Goal: Task Accomplishment & Management: Manage account settings

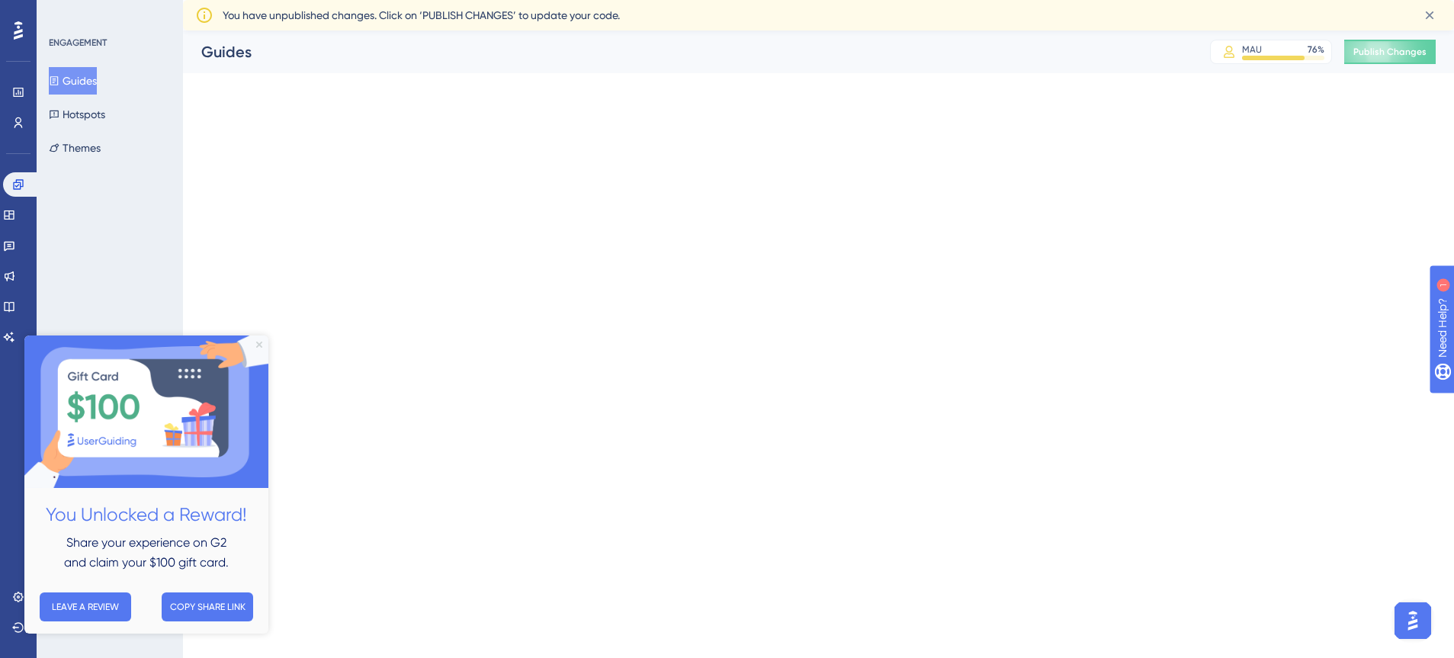
click at [259, 345] on icon "Close Preview" at bounding box center [259, 345] width 6 height 6
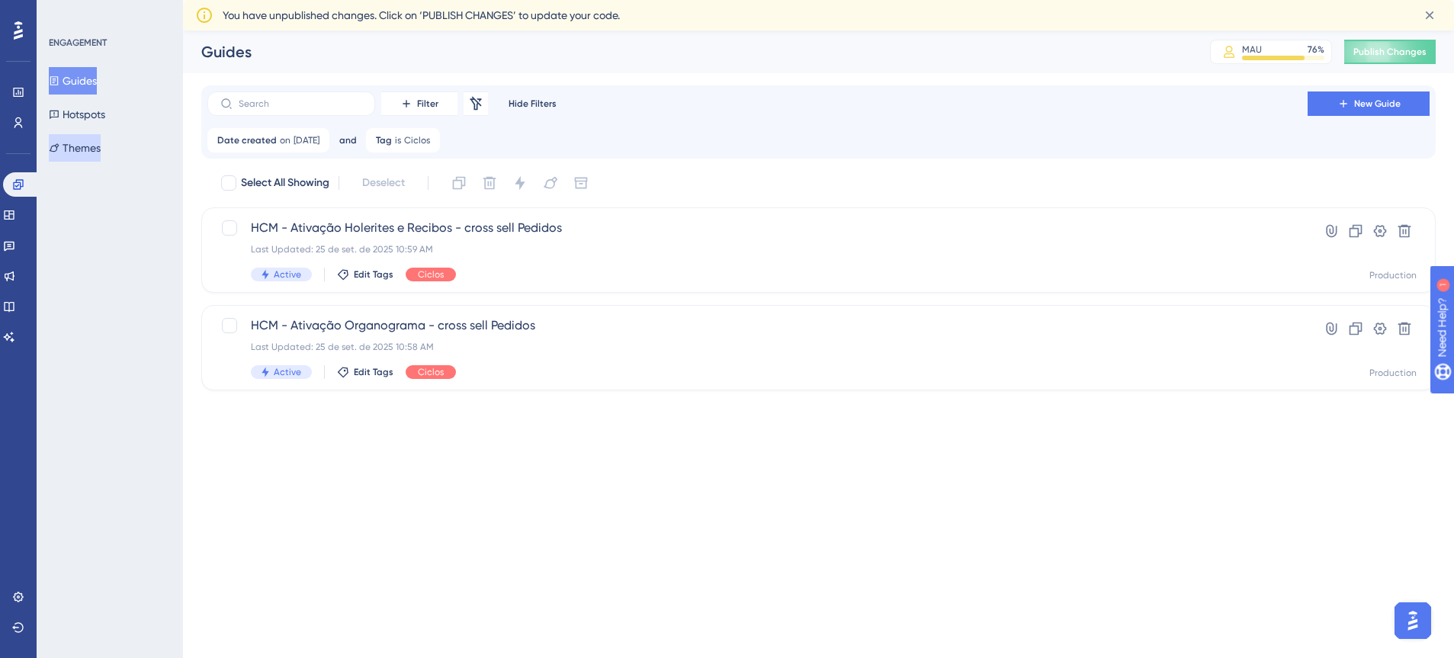
click at [97, 146] on button "Themes" at bounding box center [75, 147] width 52 height 27
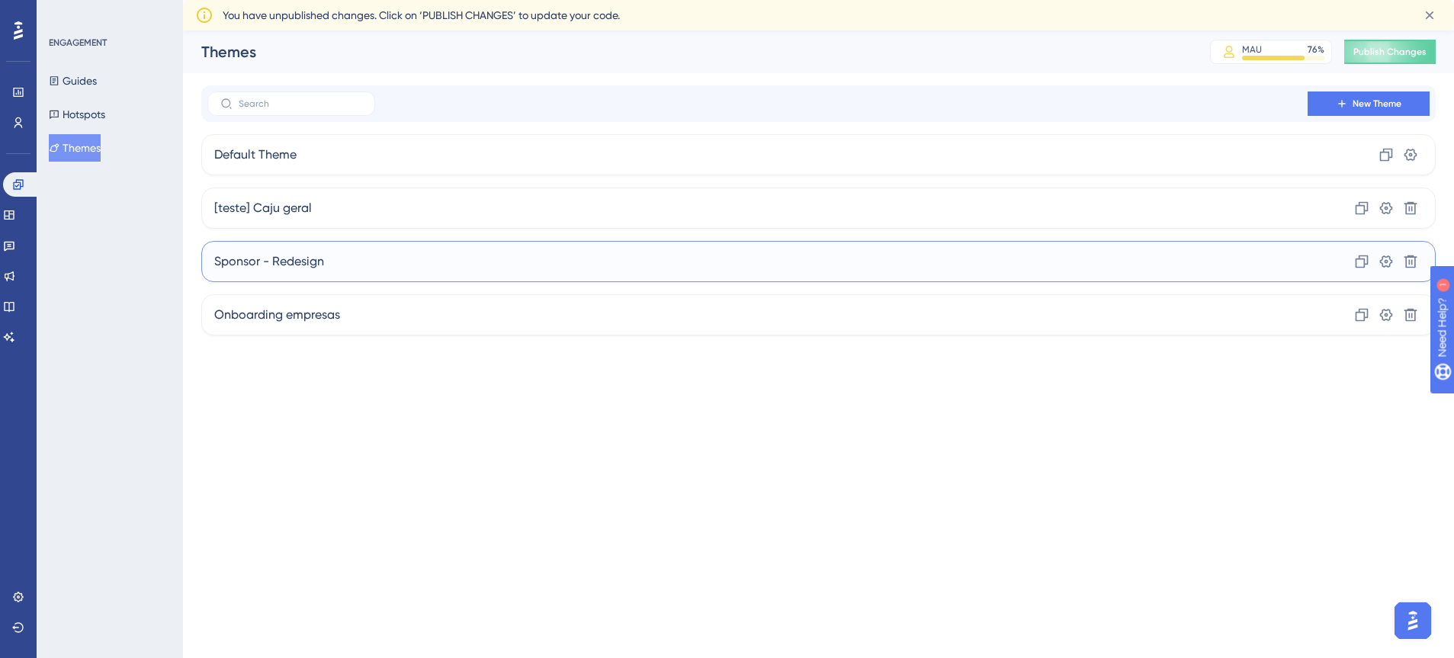
click at [312, 258] on span "Sponsor - Redesign" at bounding box center [269, 261] width 110 height 18
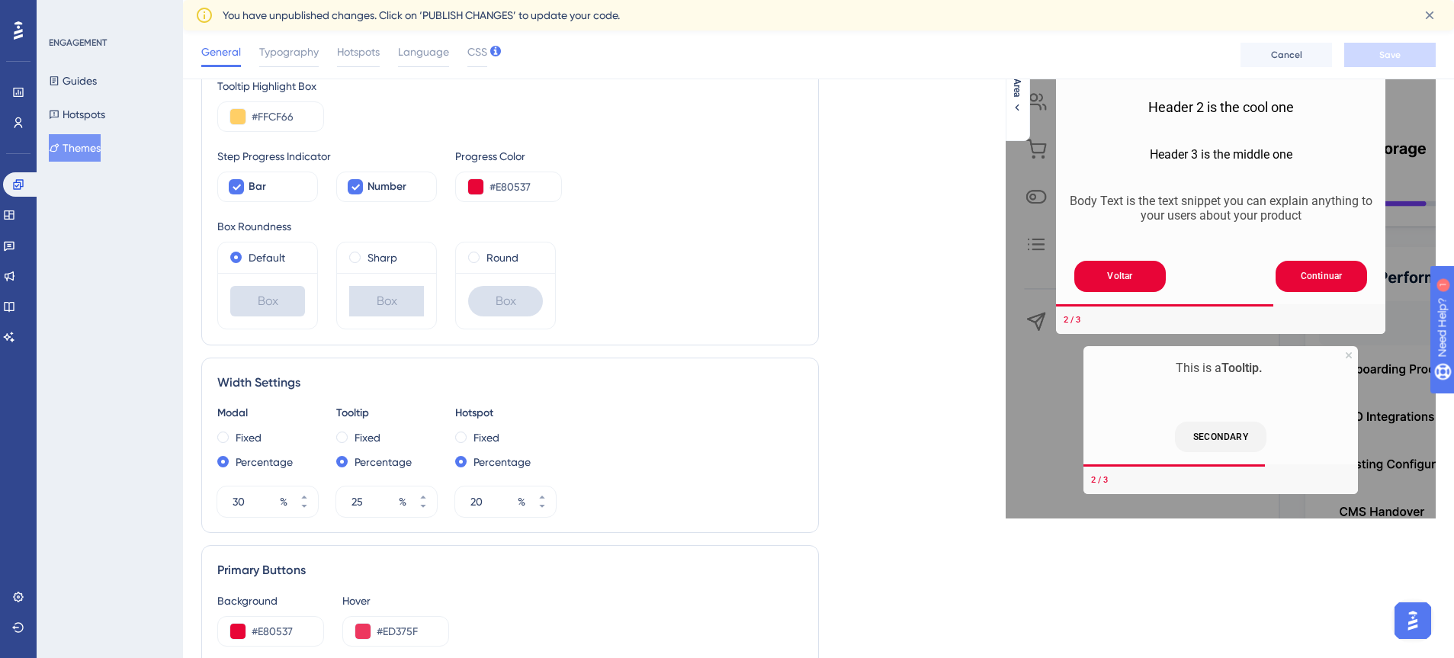
scroll to position [301, 0]
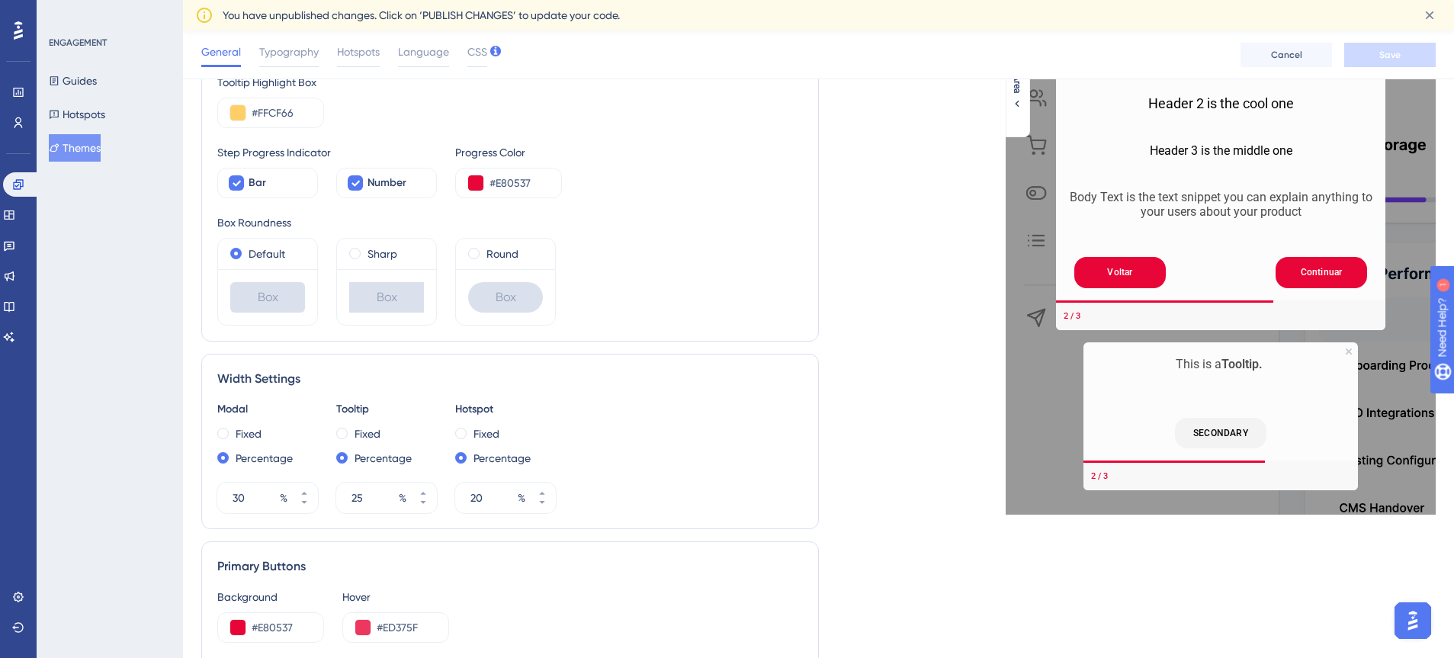
click at [1279, 387] on div "This is a Tooltip." at bounding box center [1221, 375] width 250 height 40
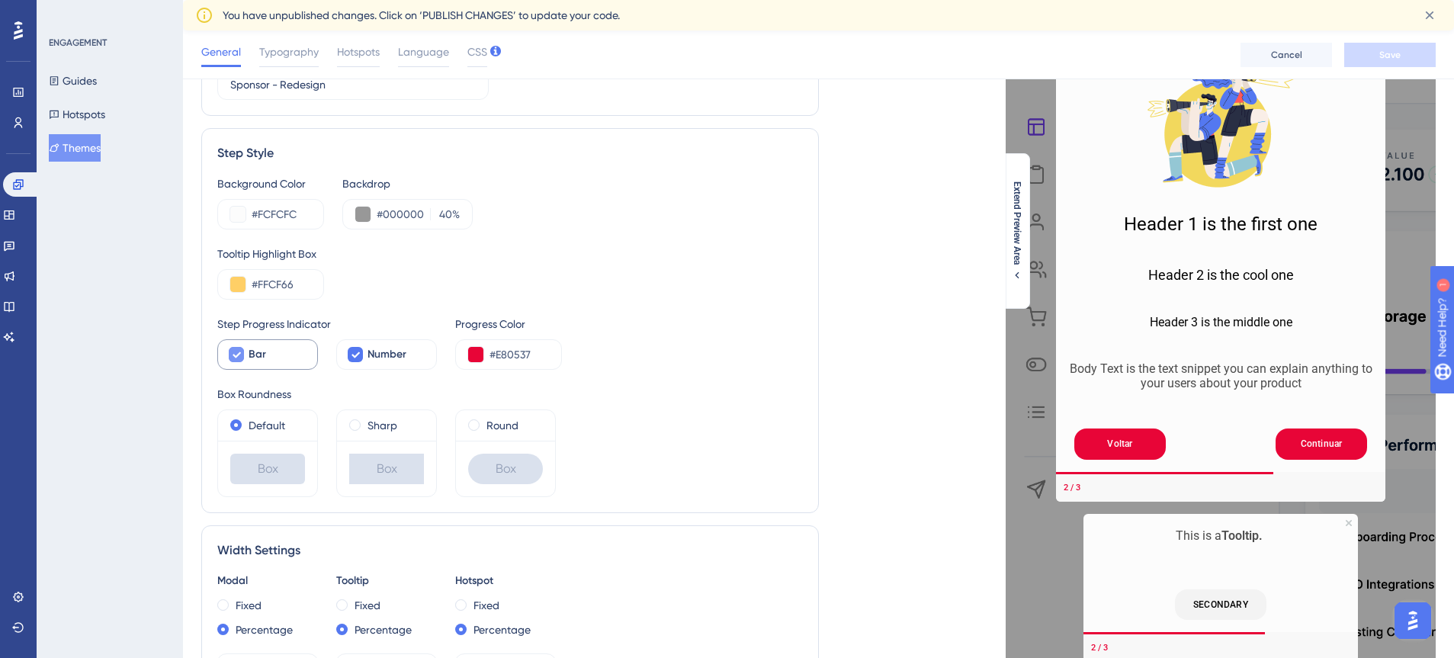
scroll to position [128, 0]
click at [238, 359] on icon at bounding box center [236, 356] width 9 height 12
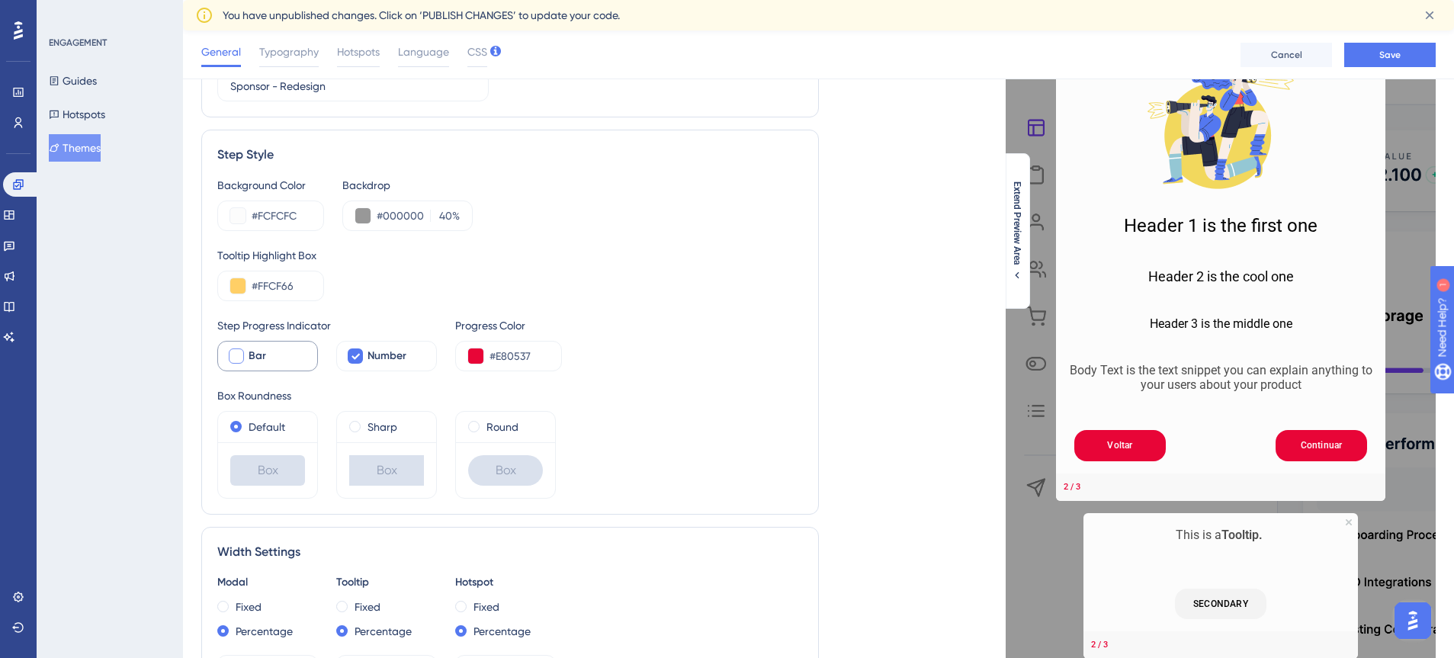
click at [238, 359] on div at bounding box center [236, 355] width 15 height 15
checkbox input "true"
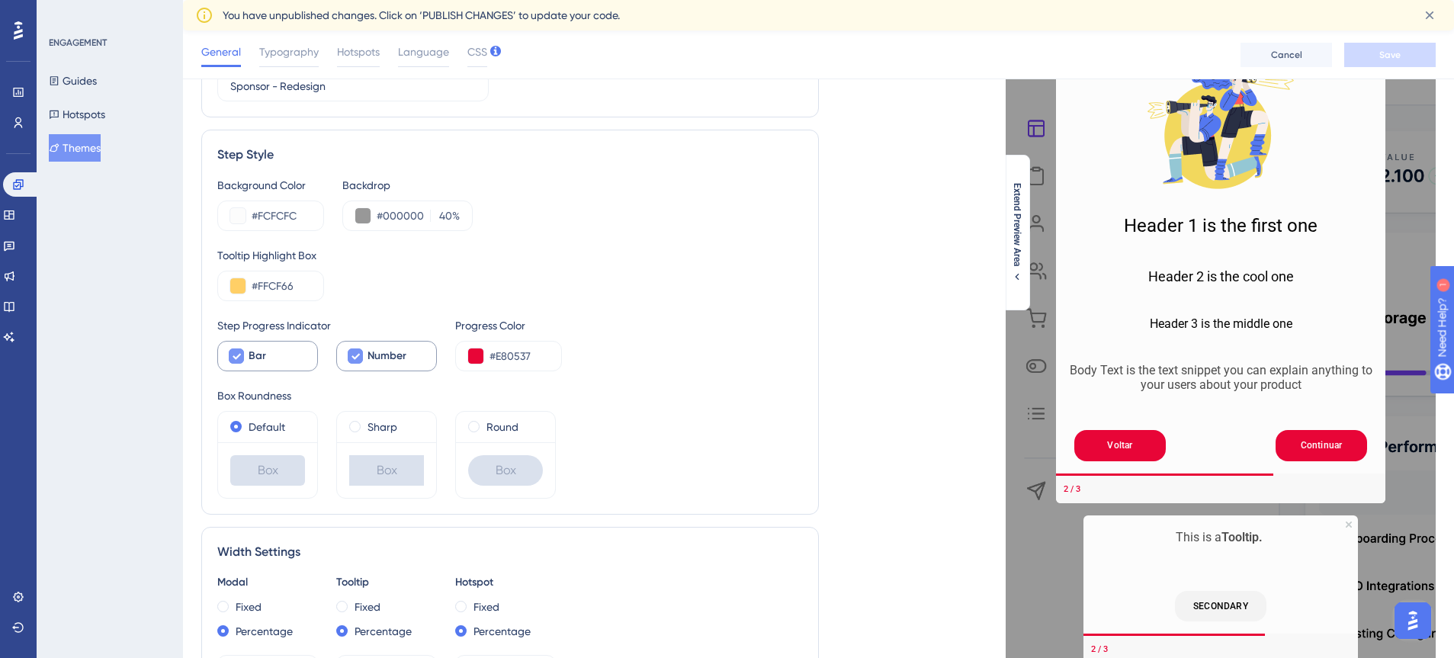
click at [356, 358] on icon at bounding box center [356, 357] width 8 height 6
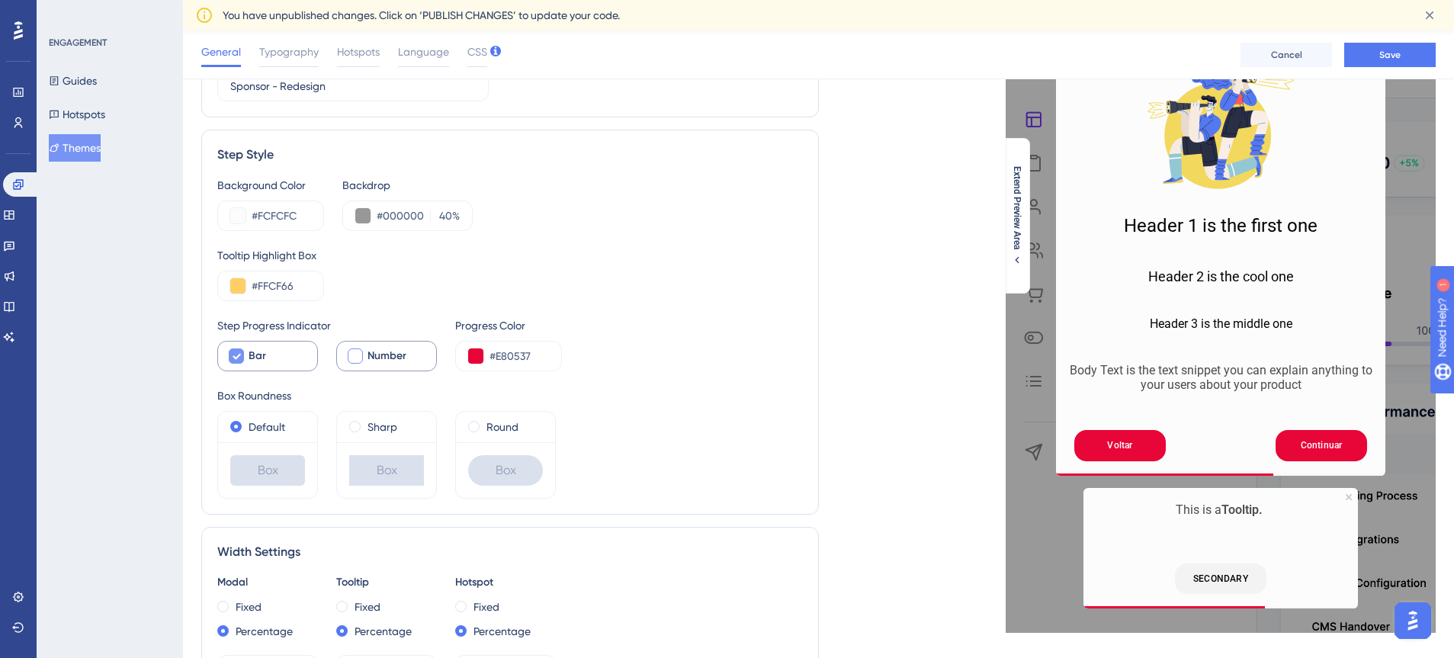
click at [356, 358] on div at bounding box center [355, 355] width 15 height 15
checkbox input "true"
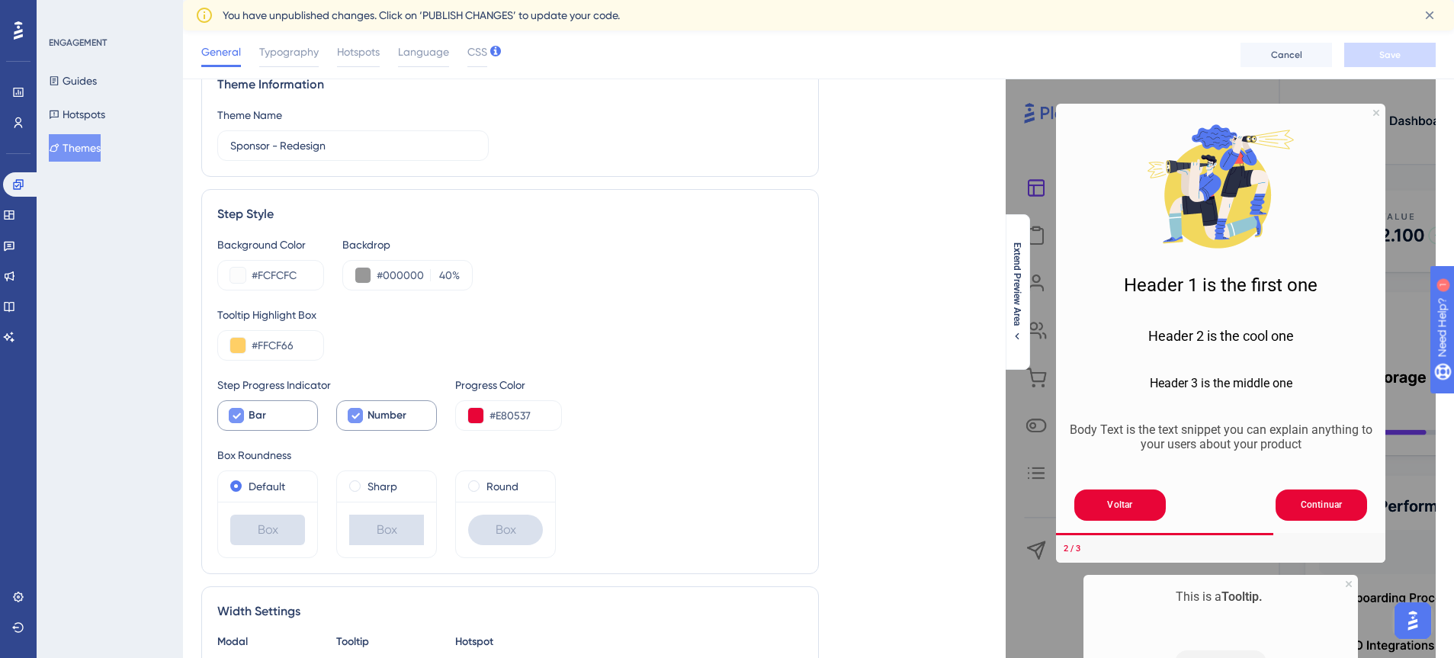
scroll to position [0, 0]
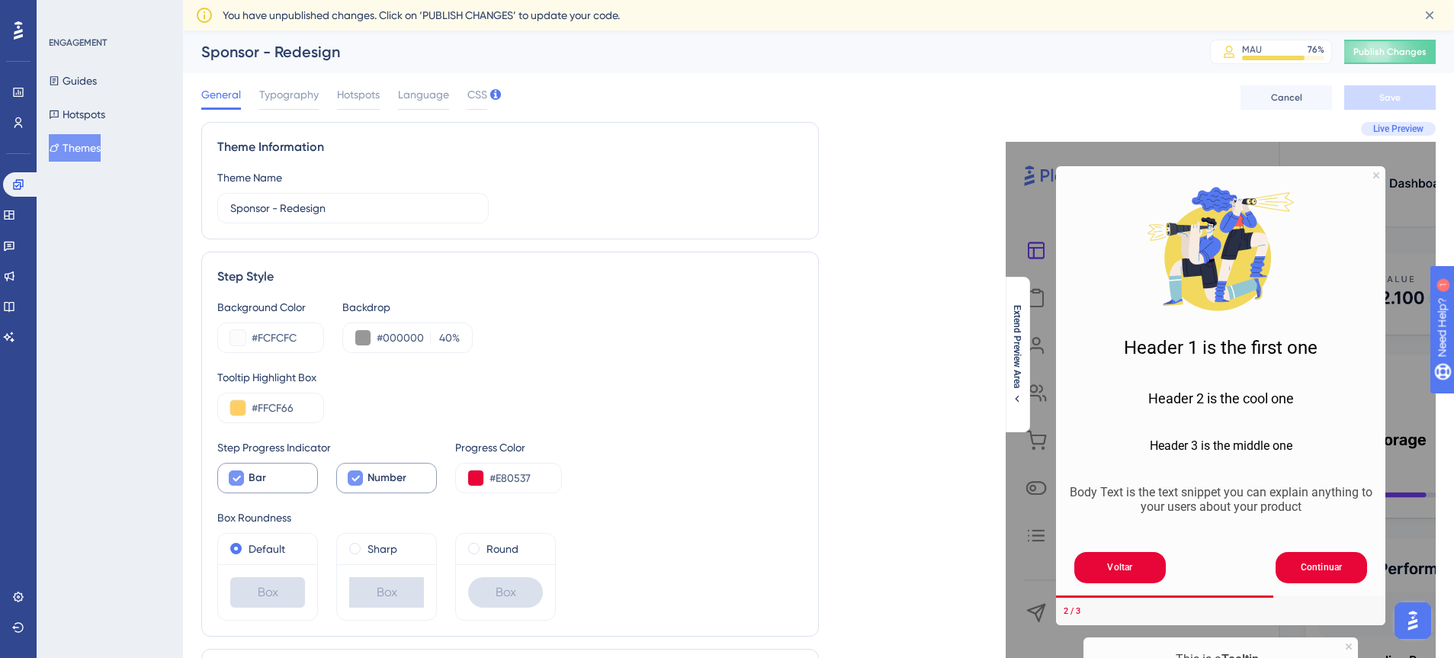
click at [95, 148] on button "Themes" at bounding box center [75, 147] width 52 height 27
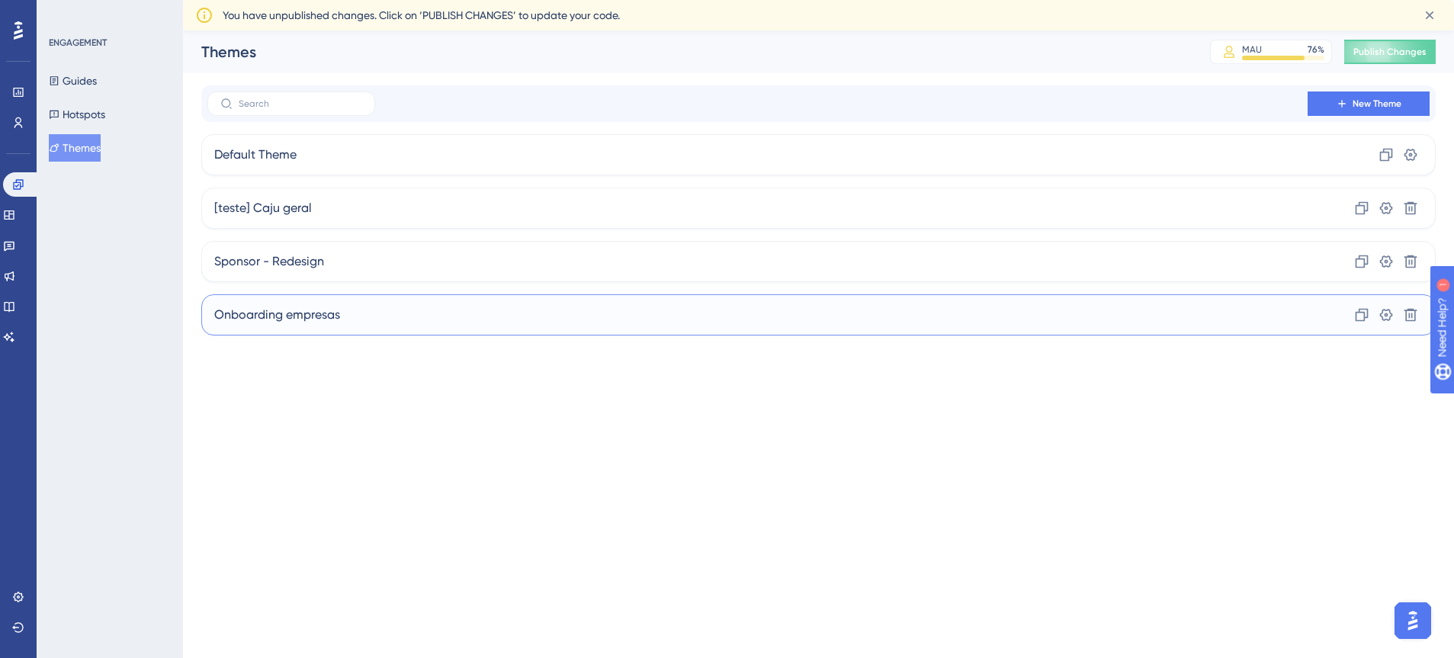
click at [352, 312] on div "Onboarding empresas Clone Settings Delete" at bounding box center [818, 314] width 1235 height 41
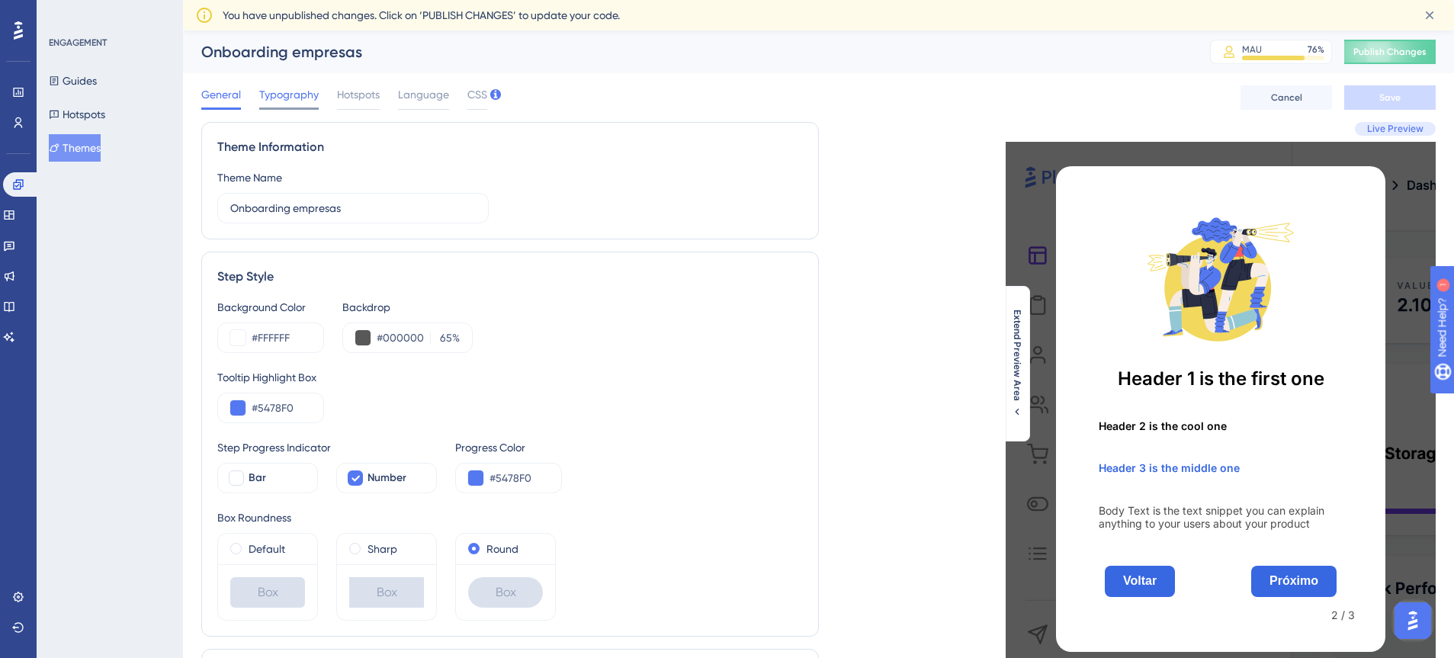
click at [303, 101] on span "Typography" at bounding box center [288, 94] width 59 height 18
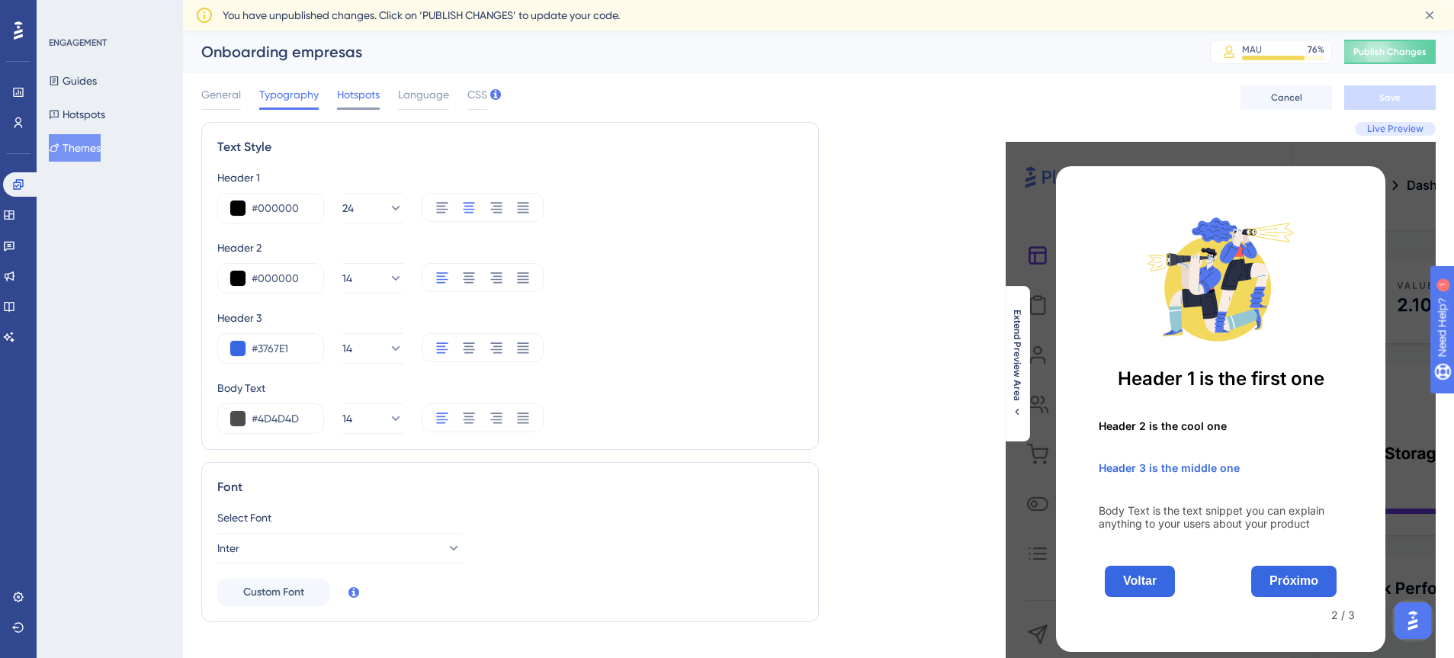
click at [357, 99] on span "Hotspots" at bounding box center [358, 94] width 43 height 18
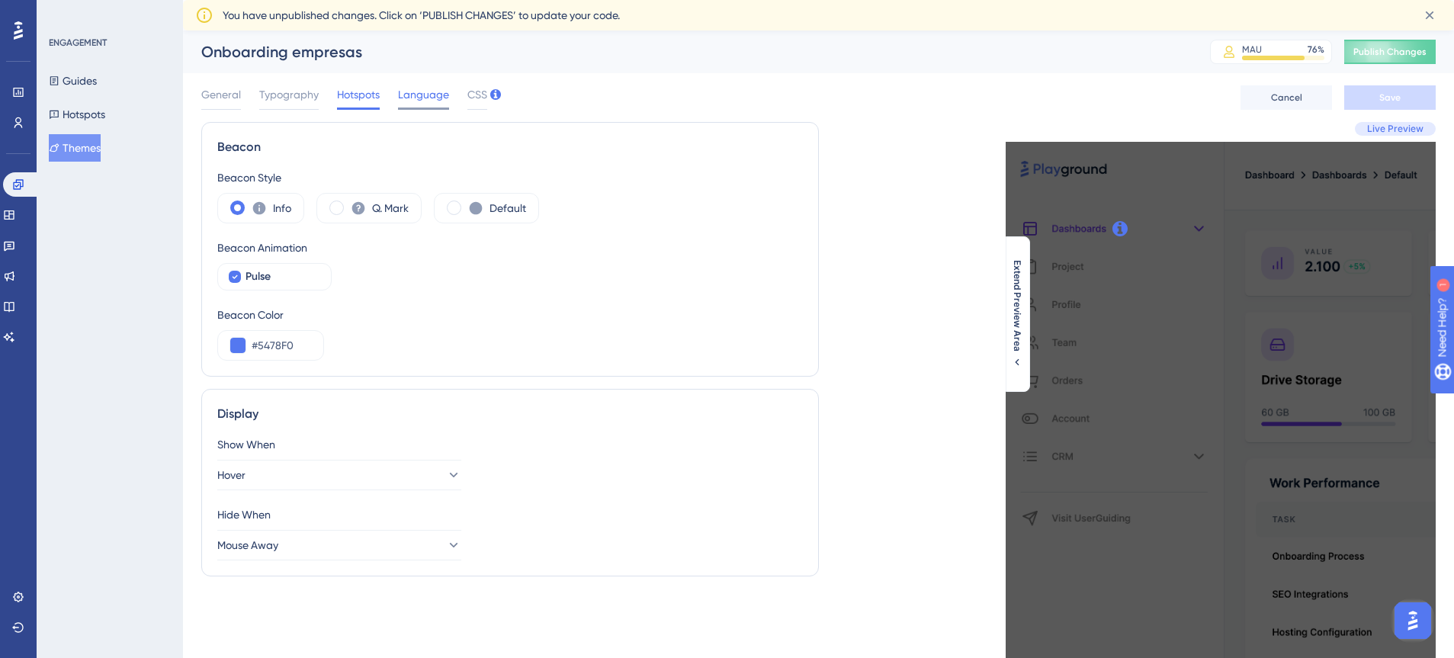
click at [416, 98] on span "Language" at bounding box center [423, 94] width 51 height 18
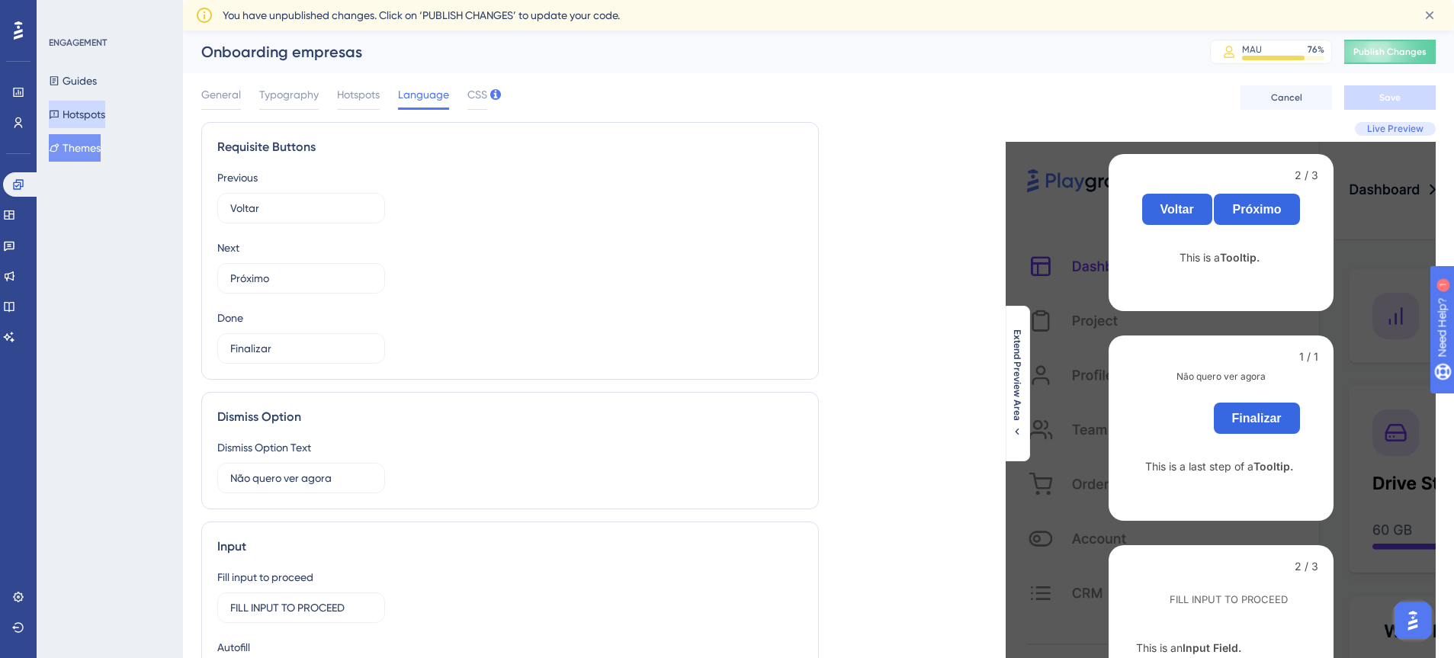
click at [105, 117] on button "Hotspots" at bounding box center [77, 114] width 56 height 27
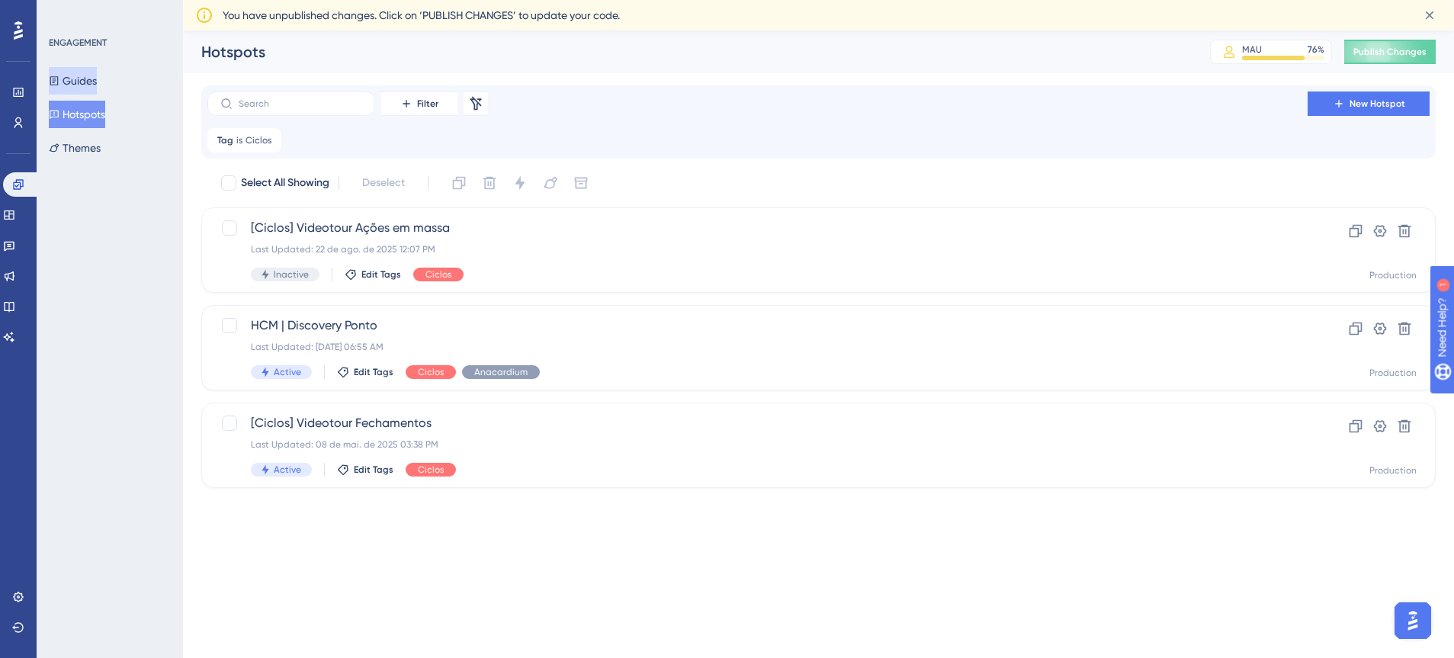
click at [88, 85] on button "Guides" at bounding box center [73, 80] width 48 height 27
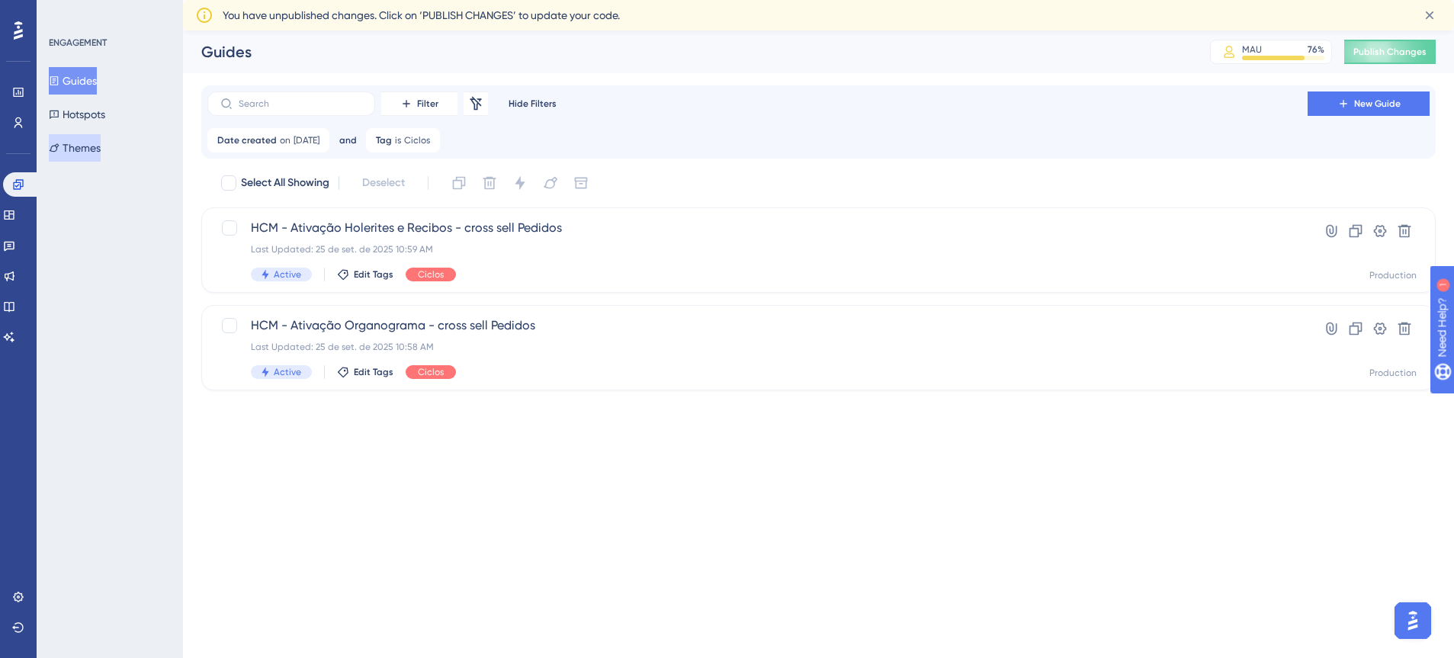
click at [92, 150] on button "Themes" at bounding box center [75, 147] width 52 height 27
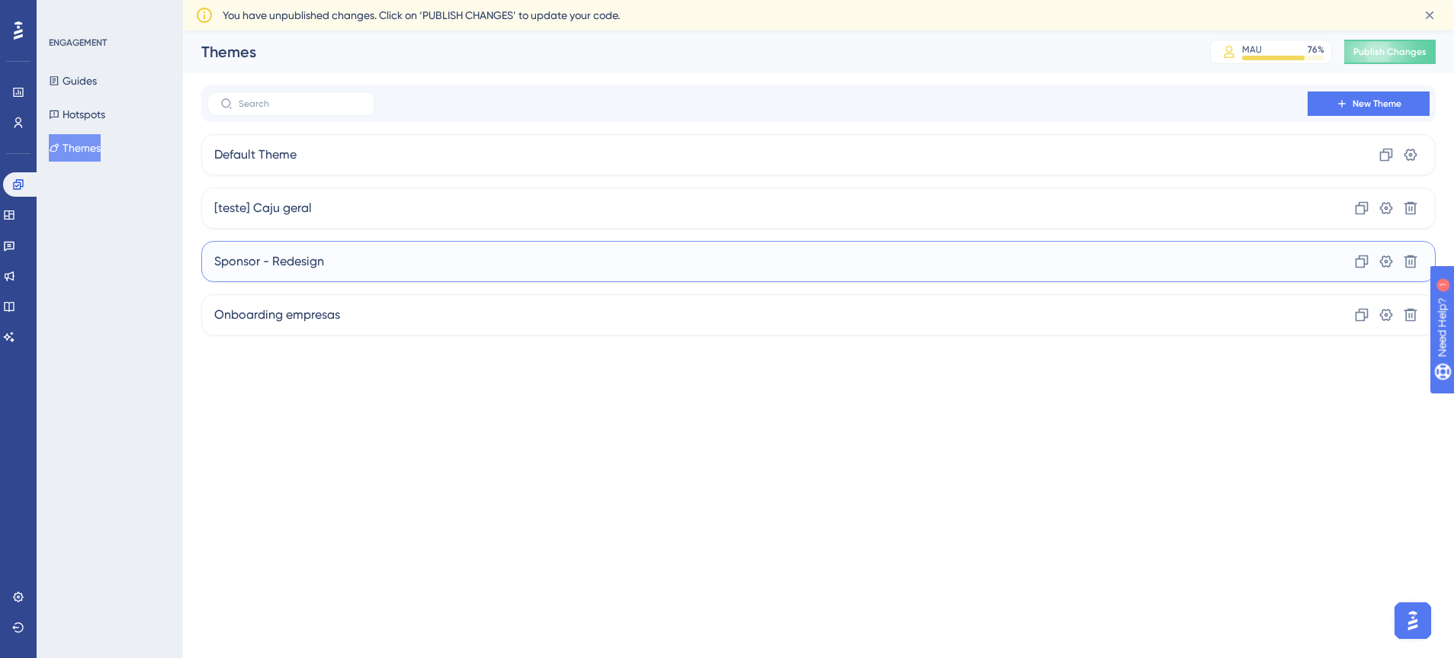
click at [427, 271] on div "Sponsor - Redesign Clone Settings Delete" at bounding box center [818, 261] width 1235 height 41
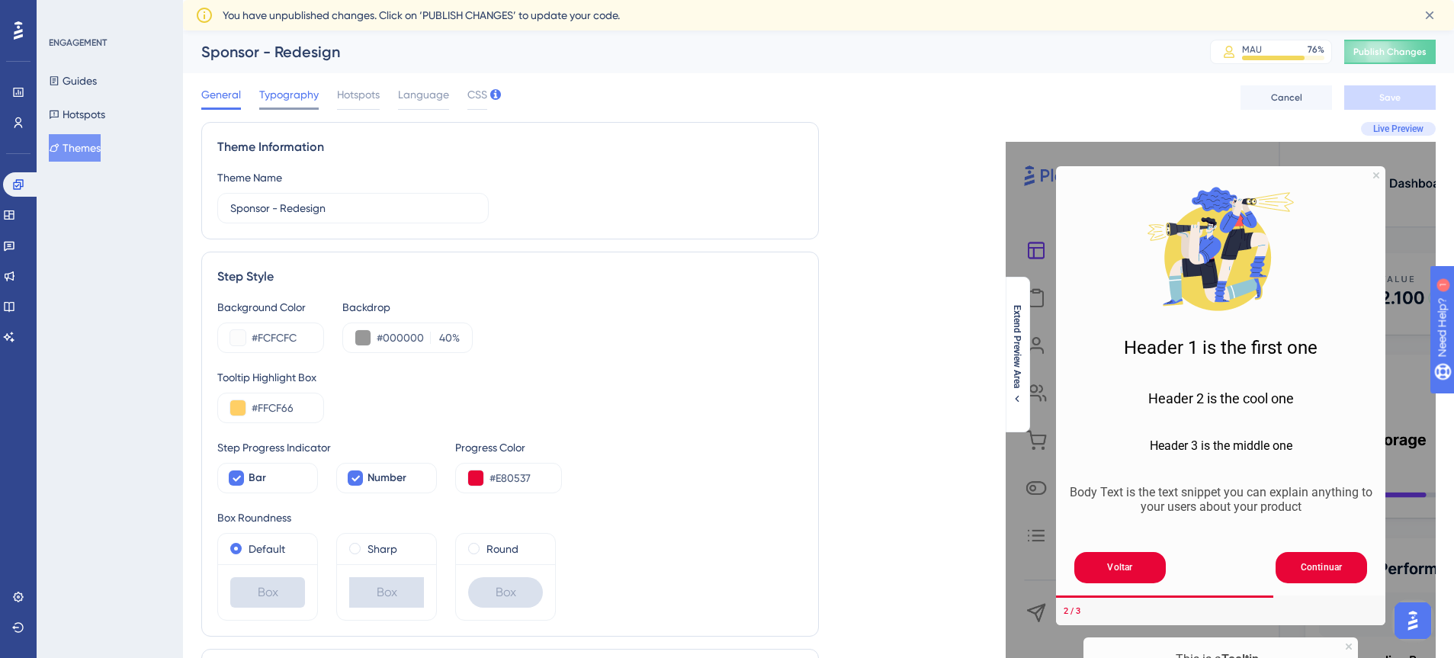
click at [317, 96] on span "Typography" at bounding box center [288, 94] width 59 height 18
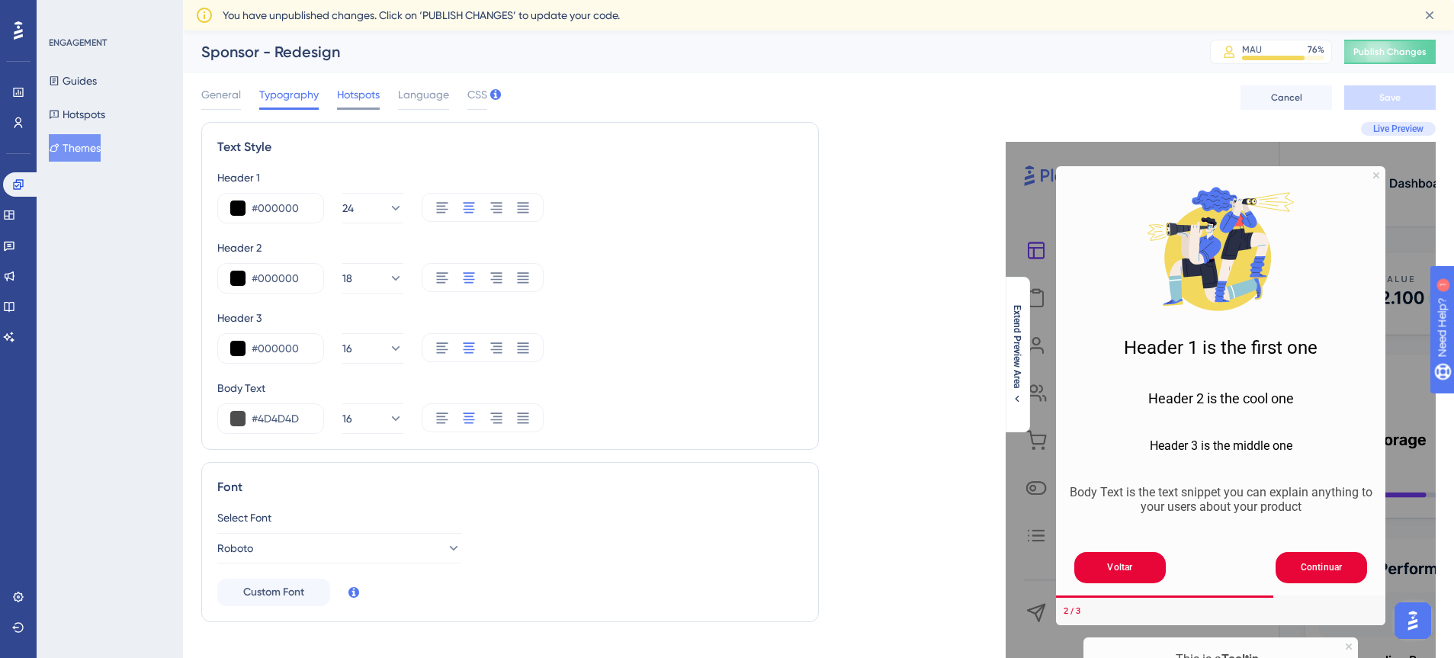
click at [366, 96] on span "Hotspots" at bounding box center [358, 94] width 43 height 18
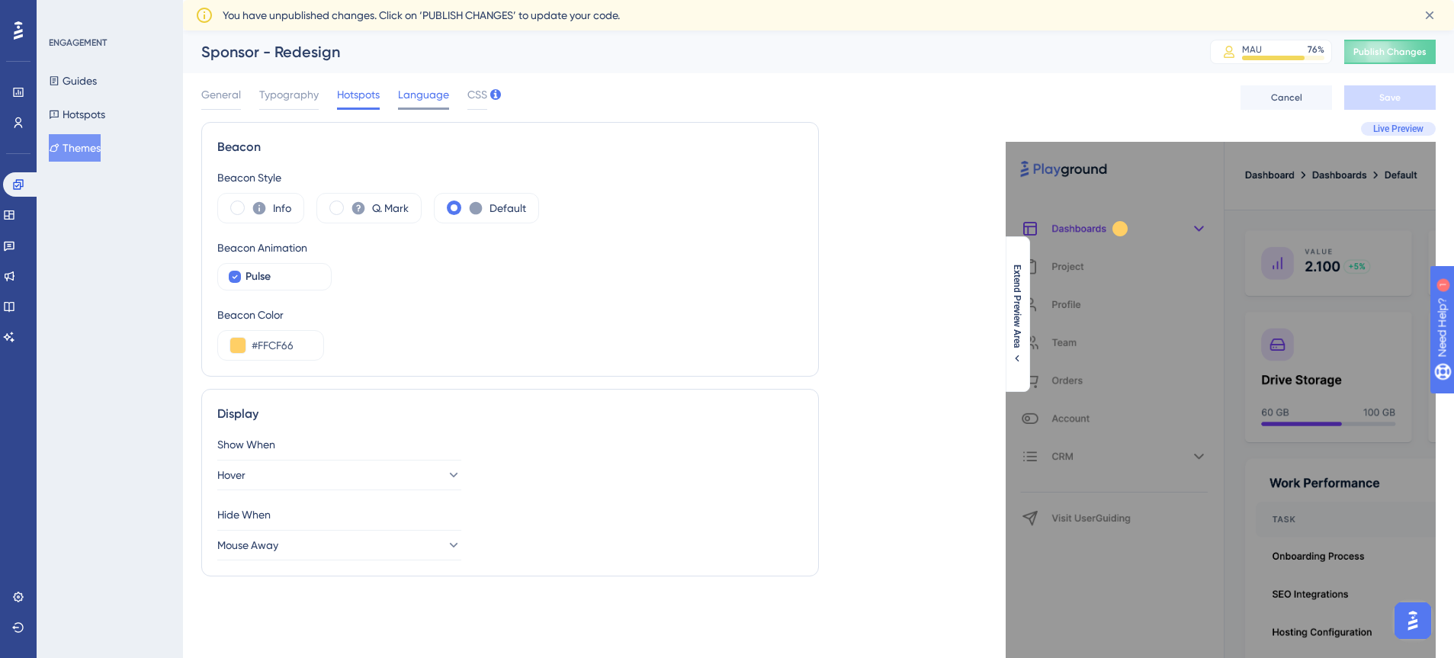
click at [425, 99] on span "Language" at bounding box center [423, 94] width 51 height 18
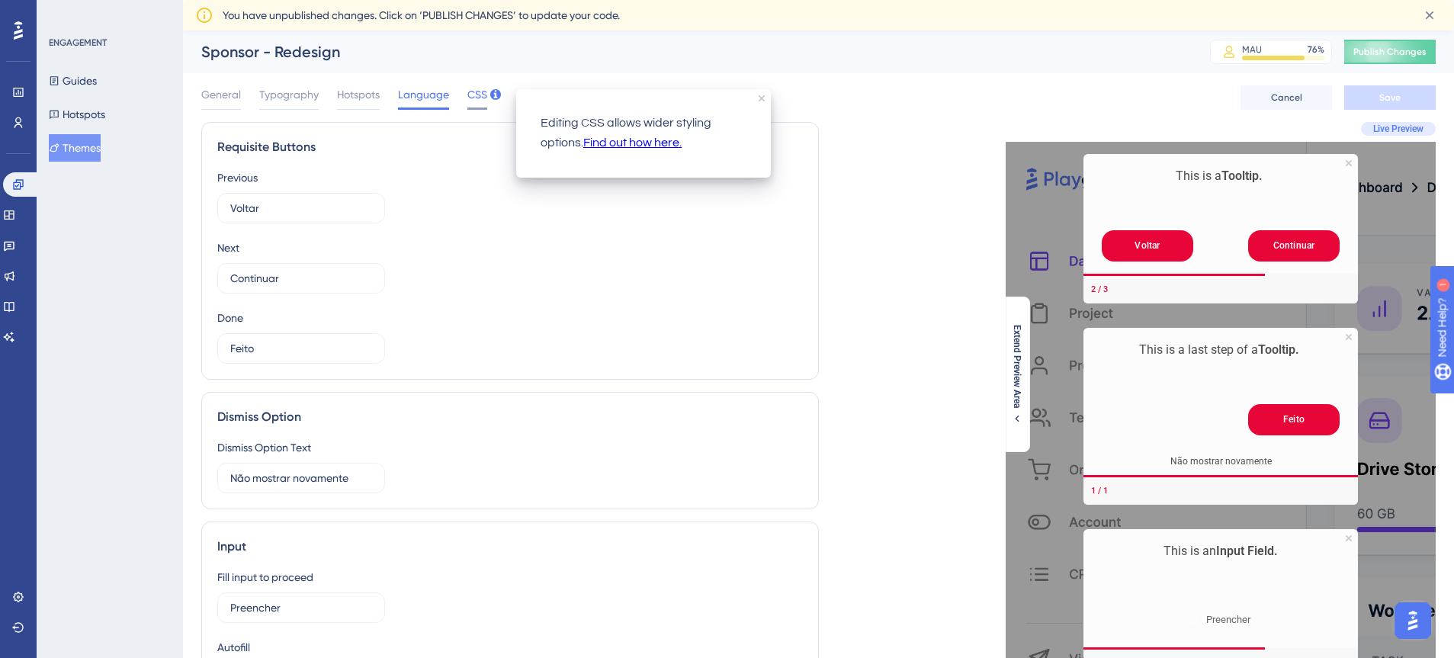
click at [480, 96] on span "CSS" at bounding box center [477, 94] width 20 height 18
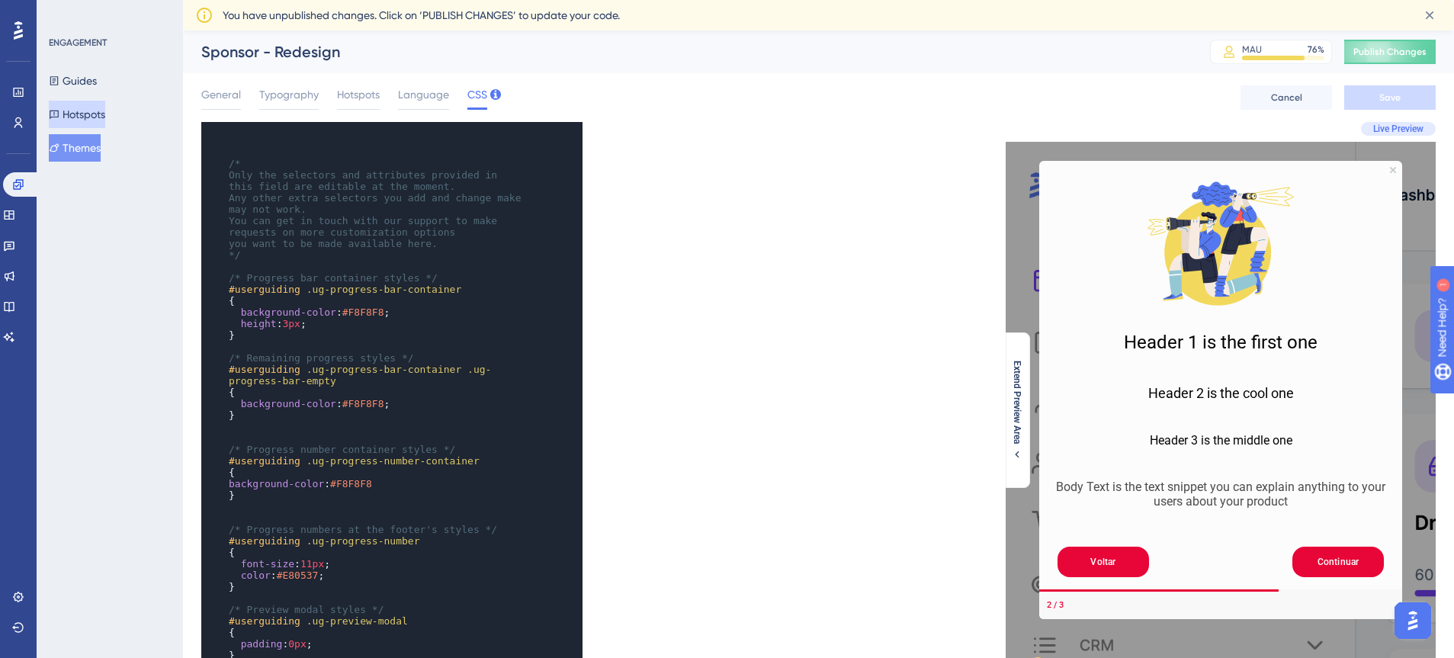
click at [105, 111] on button "Hotspots" at bounding box center [77, 114] width 56 height 27
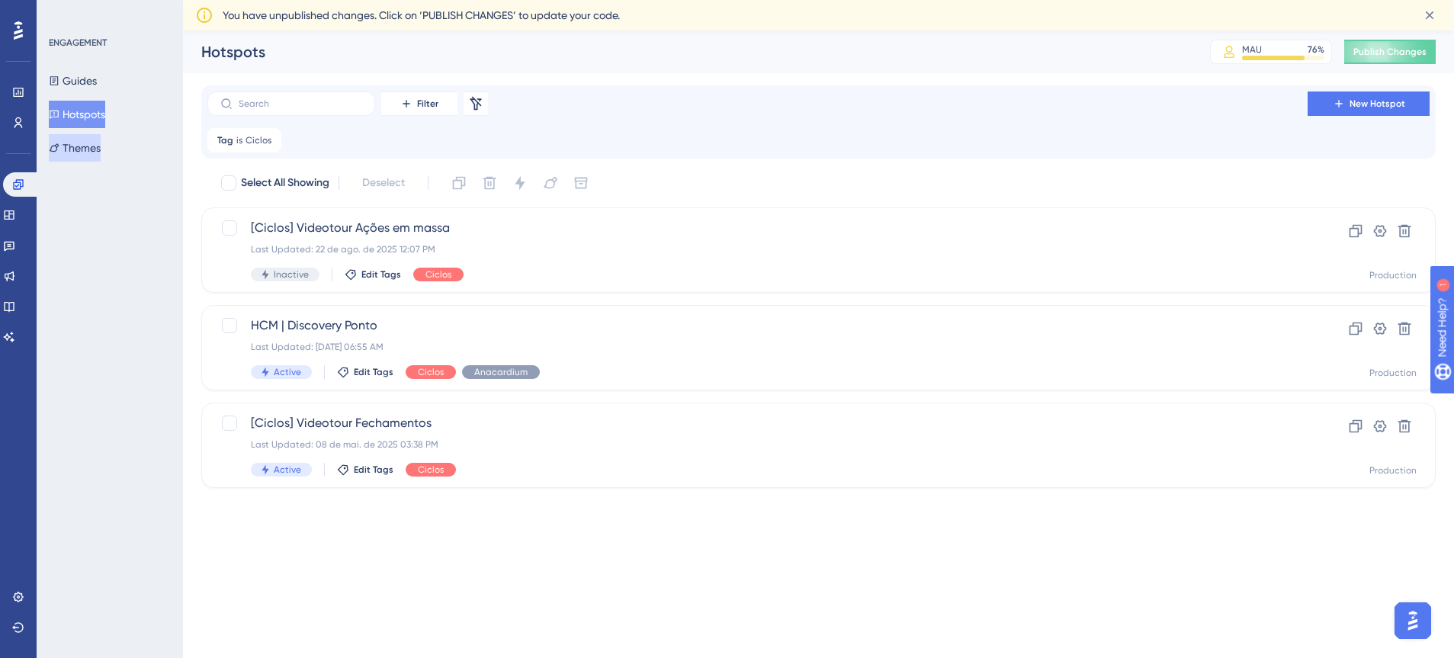
click at [87, 150] on button "Themes" at bounding box center [75, 147] width 52 height 27
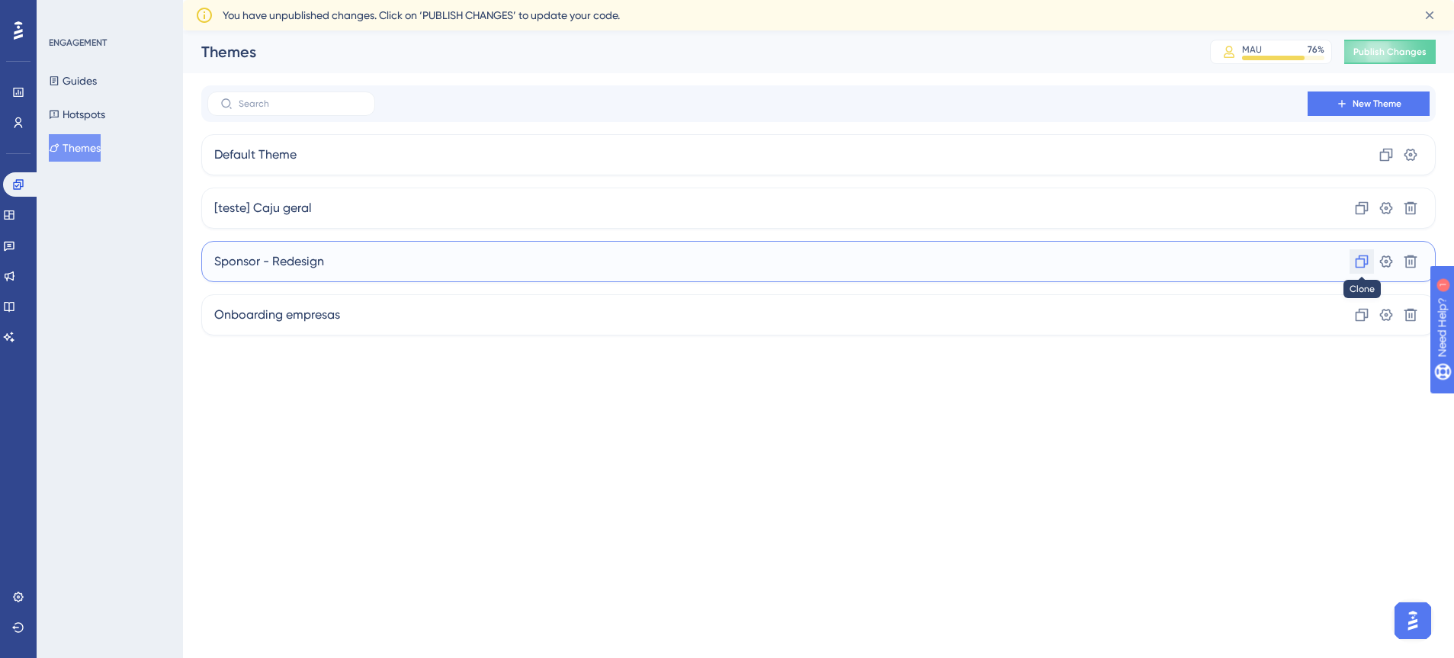
click at [1366, 259] on icon at bounding box center [1362, 261] width 13 height 13
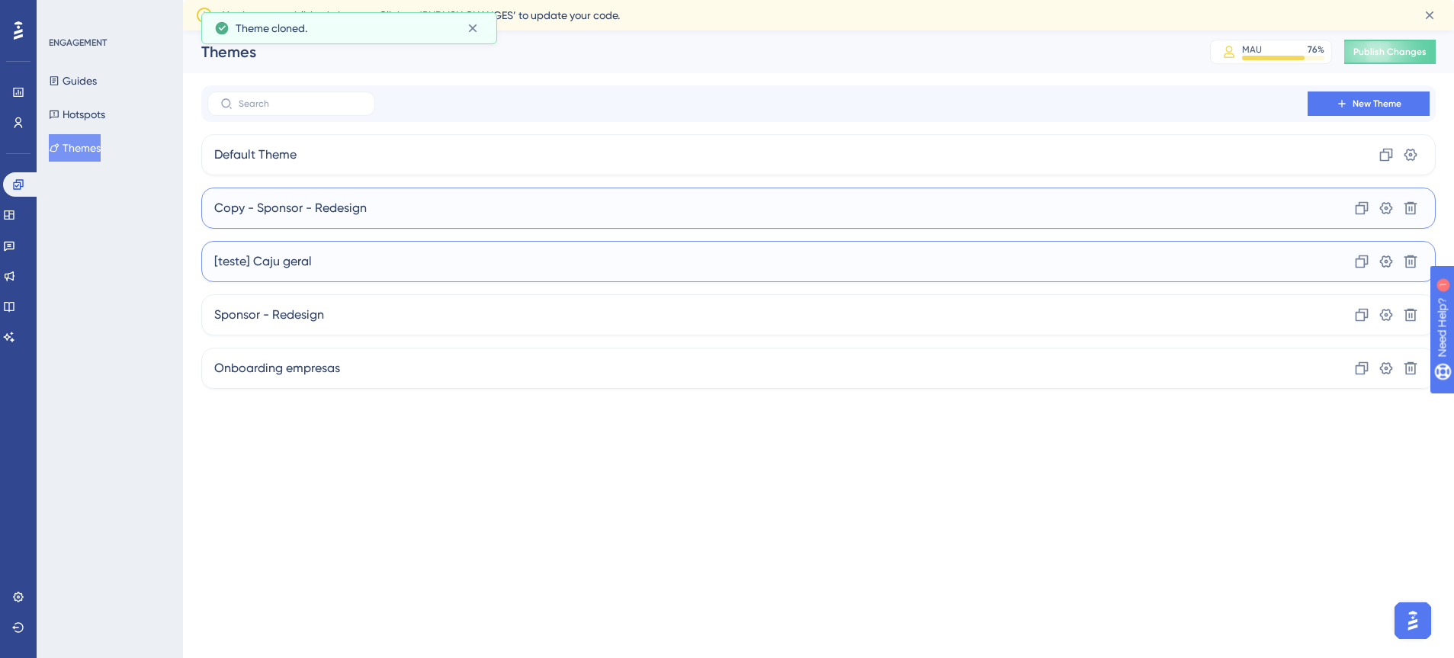
click at [344, 208] on span "Copy - Sponsor - Redesign" at bounding box center [290, 208] width 153 height 18
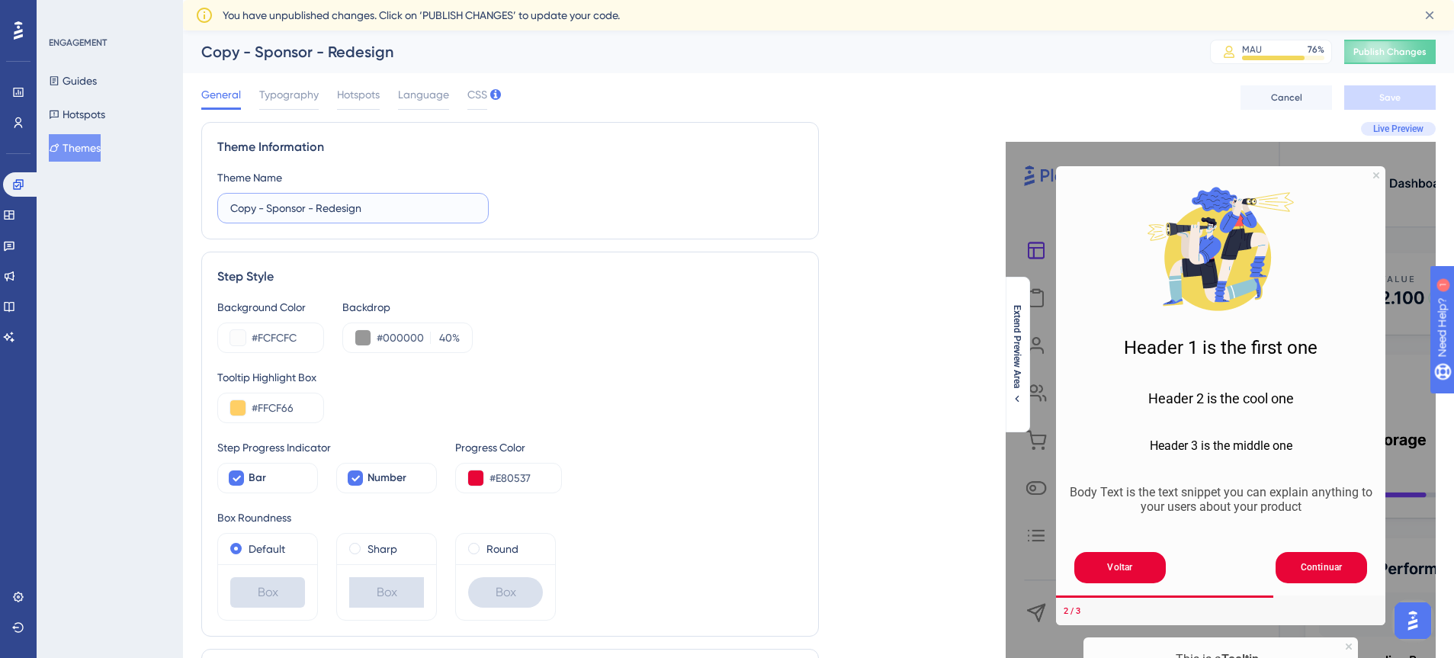
click at [365, 207] on input "Copy - Sponsor - Redesign" at bounding box center [353, 208] width 246 height 17
click at [376, 205] on input "Copy - Sponsor - Redesign" at bounding box center [353, 208] width 246 height 17
type input "Copy - Sponsor - Redesign-sem step"
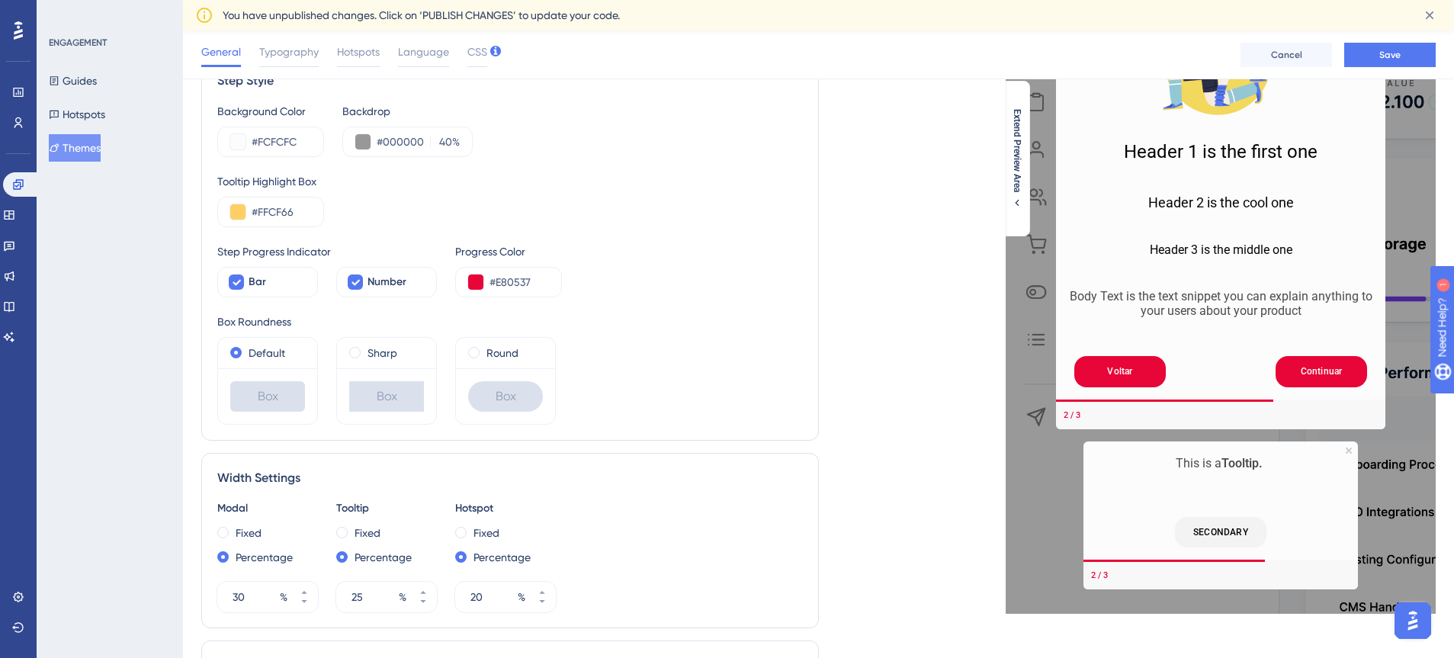
scroll to position [204, 0]
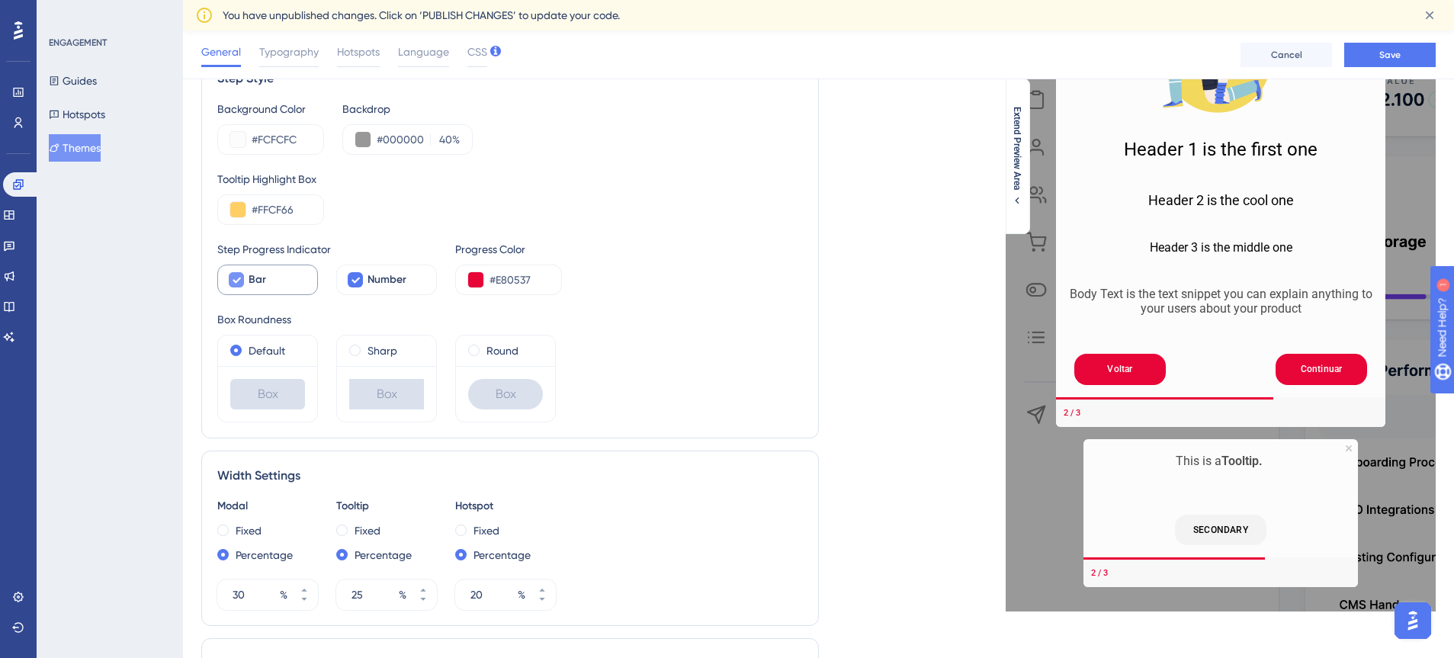
click at [233, 280] on icon at bounding box center [237, 281] width 8 height 6
checkbox input "false"
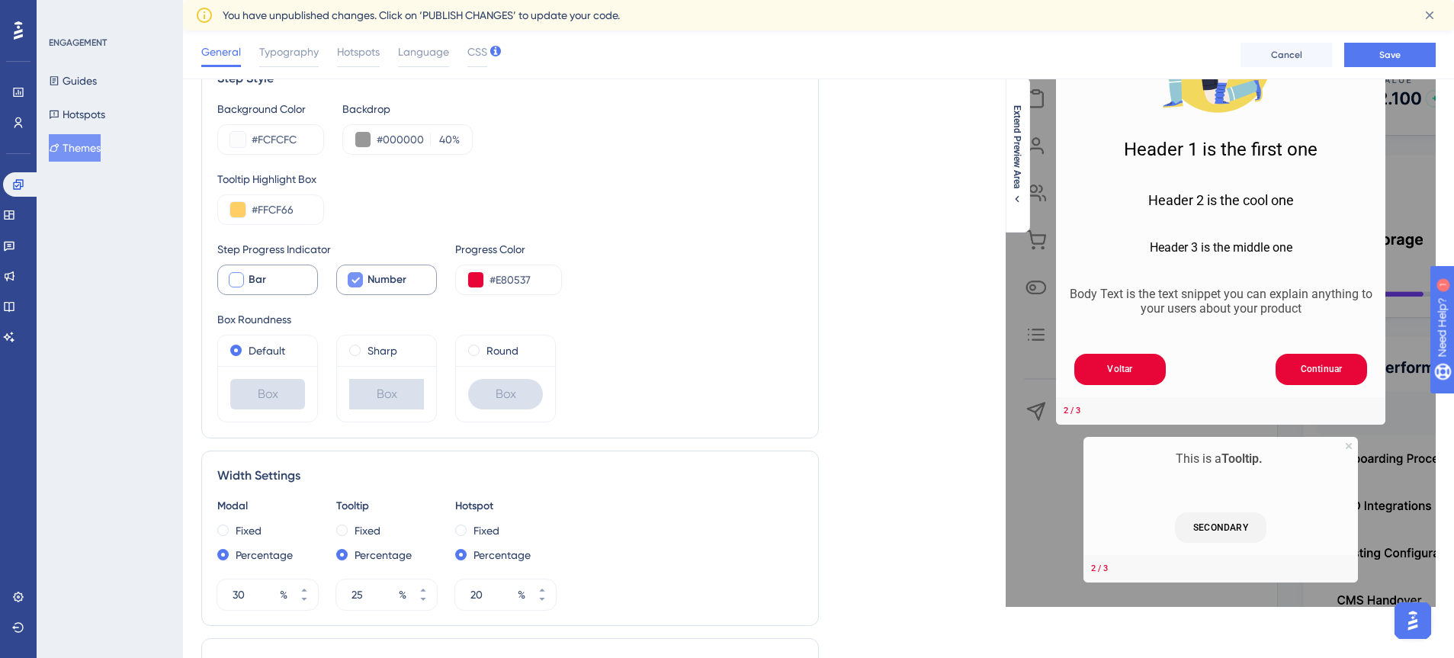
click at [352, 277] on icon at bounding box center [355, 280] width 9 height 12
checkbox input "false"
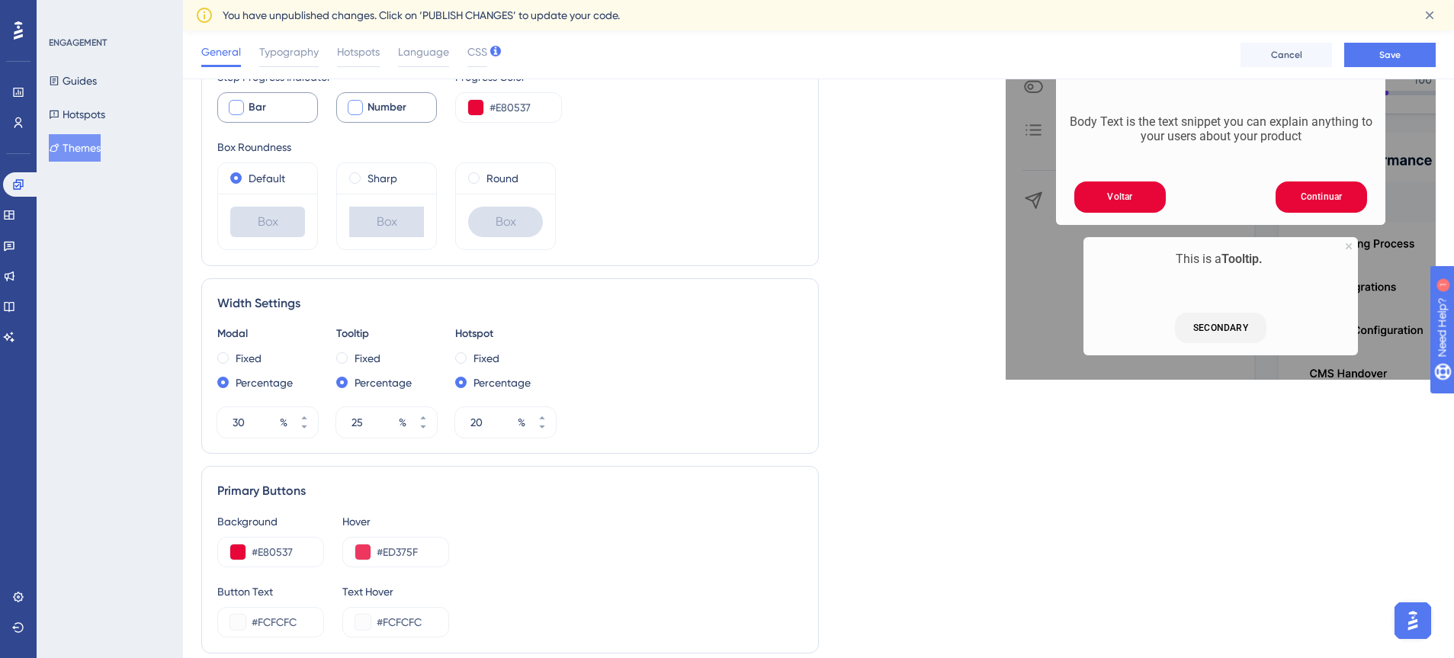
scroll to position [377, 0]
click at [1255, 300] on div "SECONDARY" at bounding box center [1221, 327] width 275 height 55
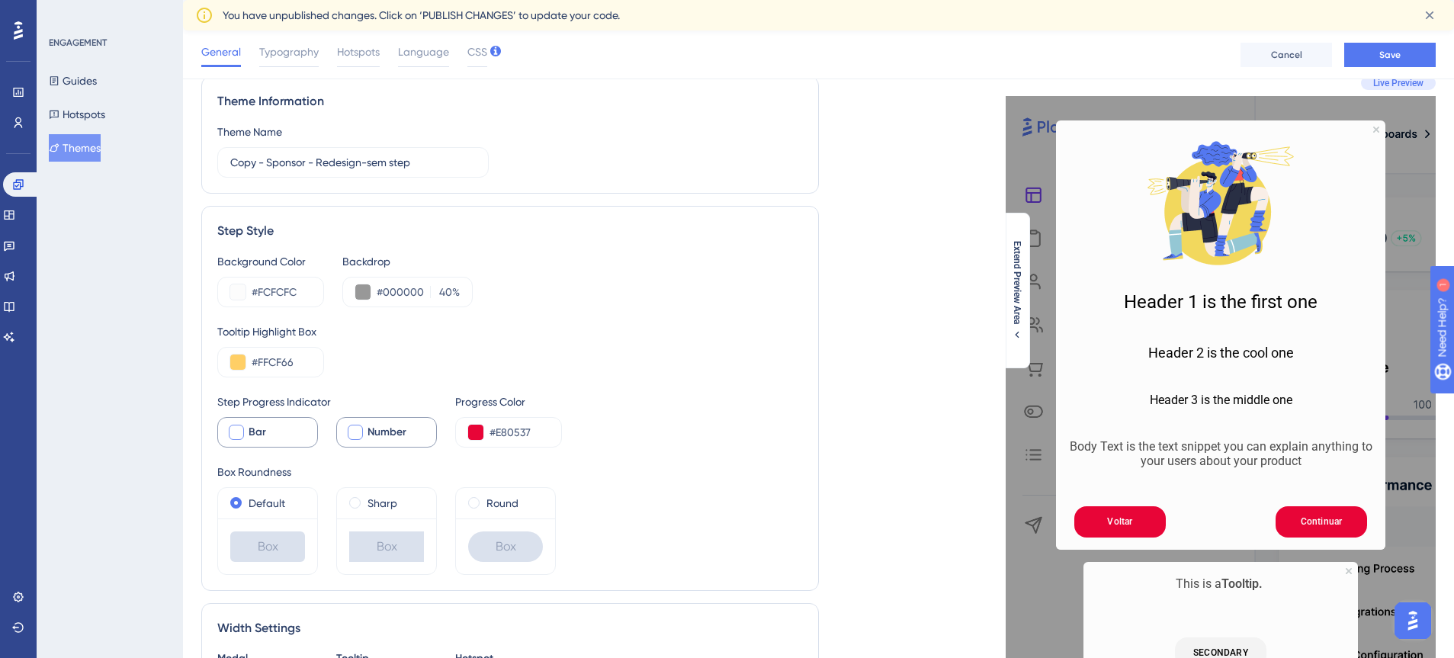
scroll to position [0, 0]
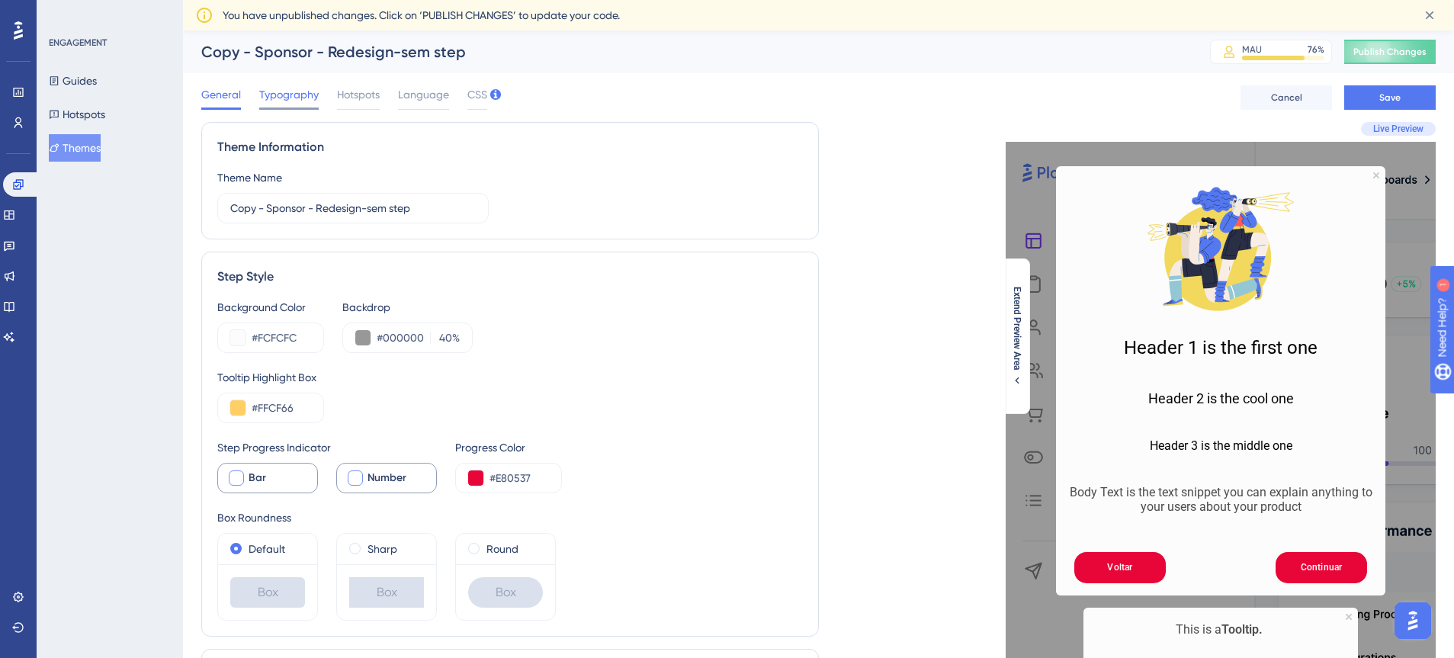
click at [288, 95] on span "Typography" at bounding box center [288, 94] width 59 height 18
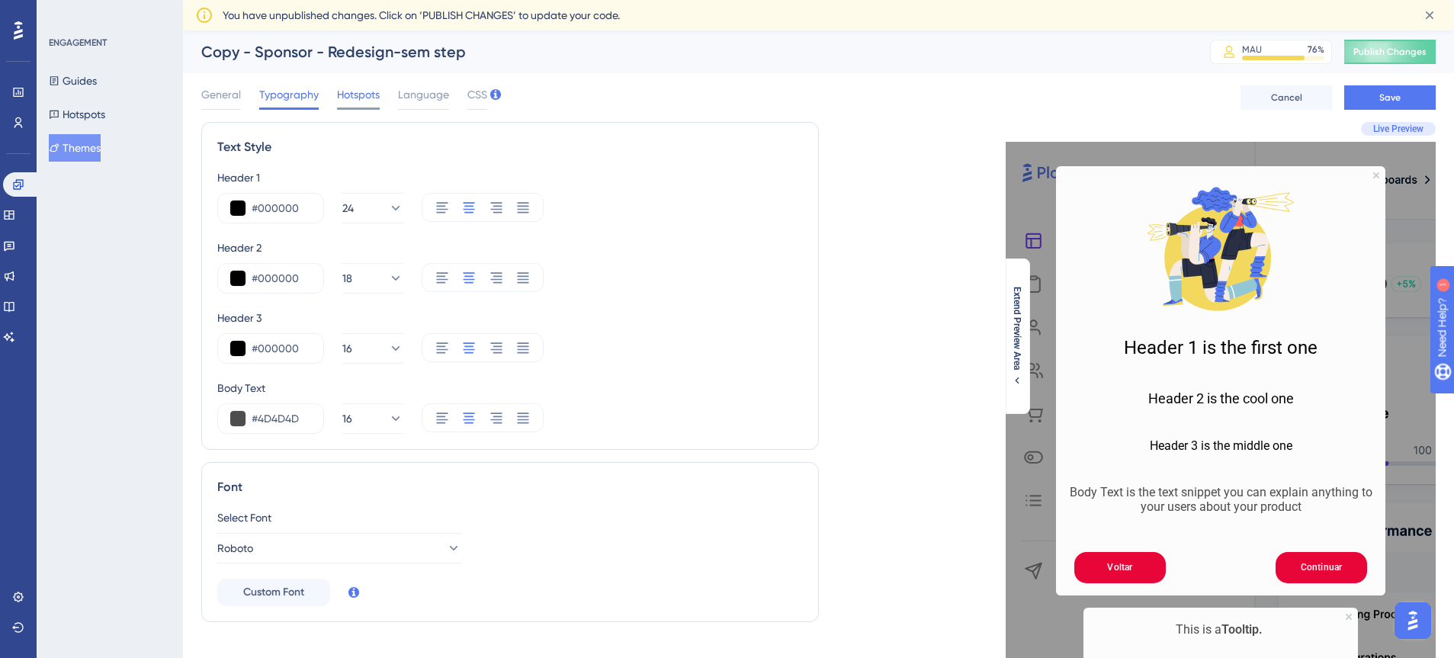
click at [368, 97] on span "Hotspots" at bounding box center [358, 94] width 43 height 18
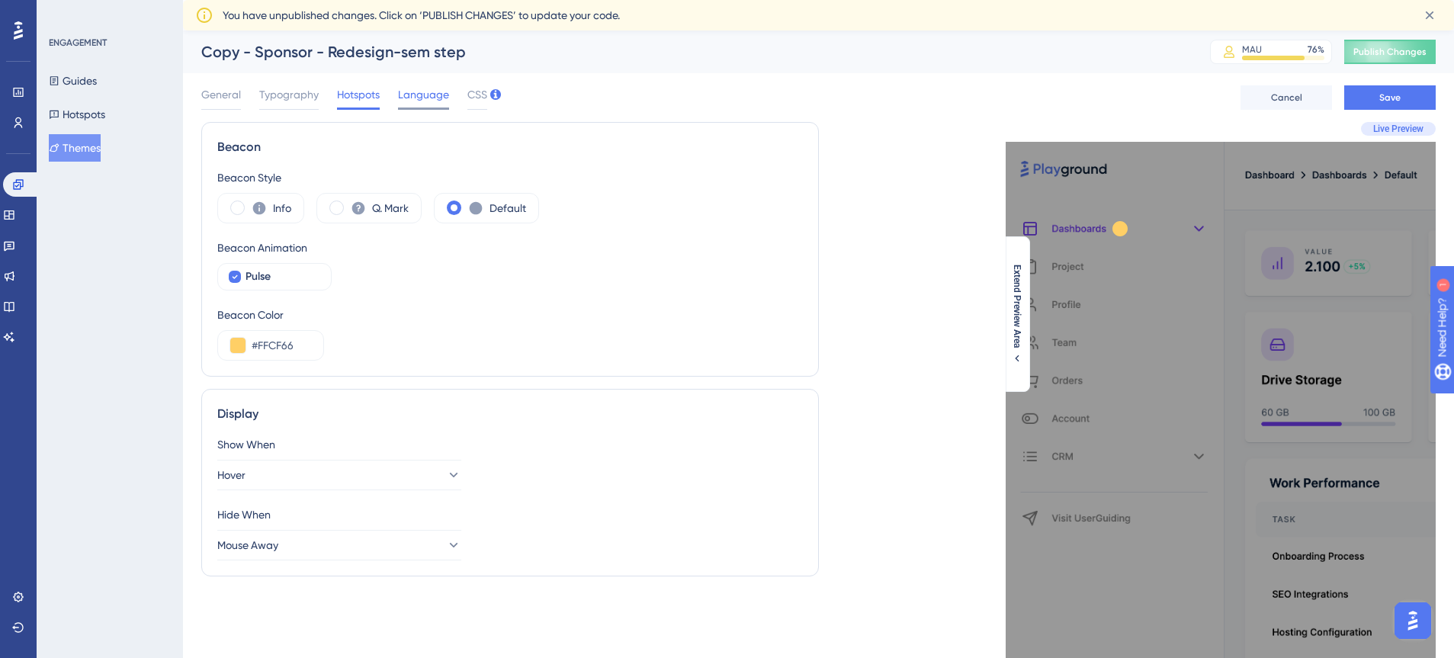
click at [440, 95] on span "Language" at bounding box center [423, 94] width 51 height 18
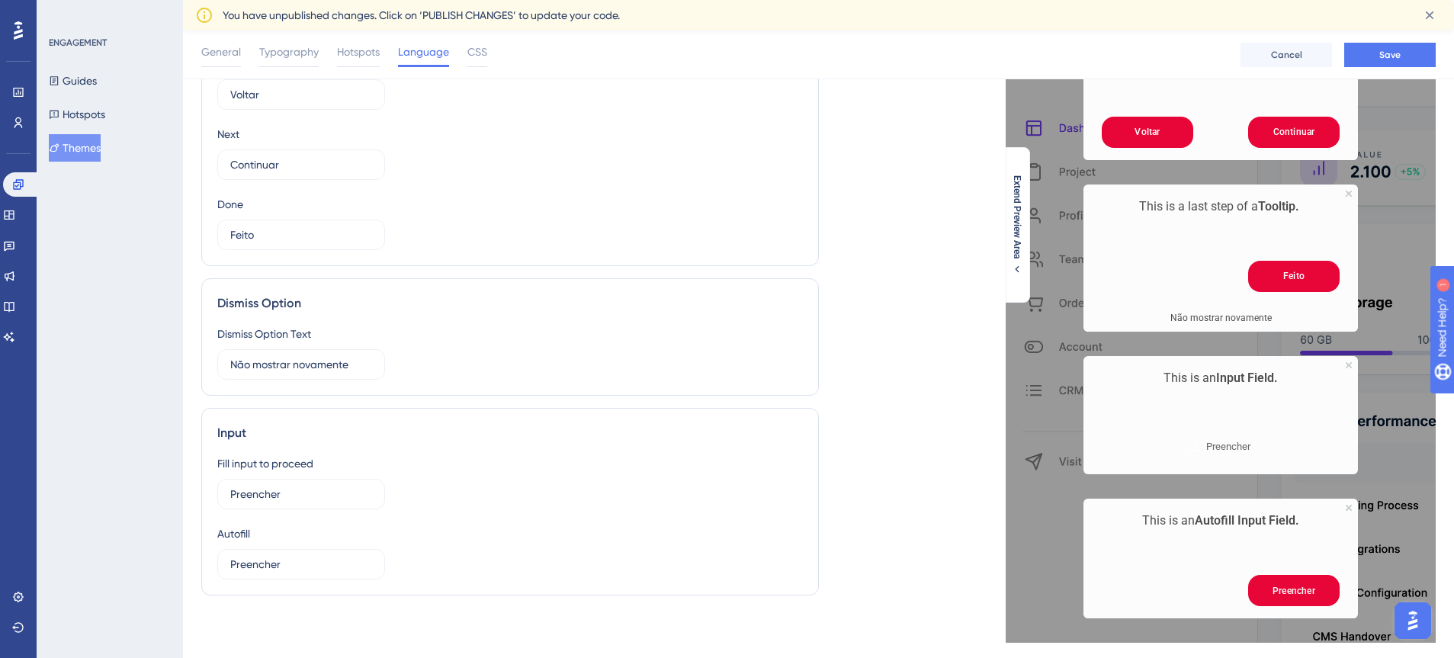
scroll to position [153, 0]
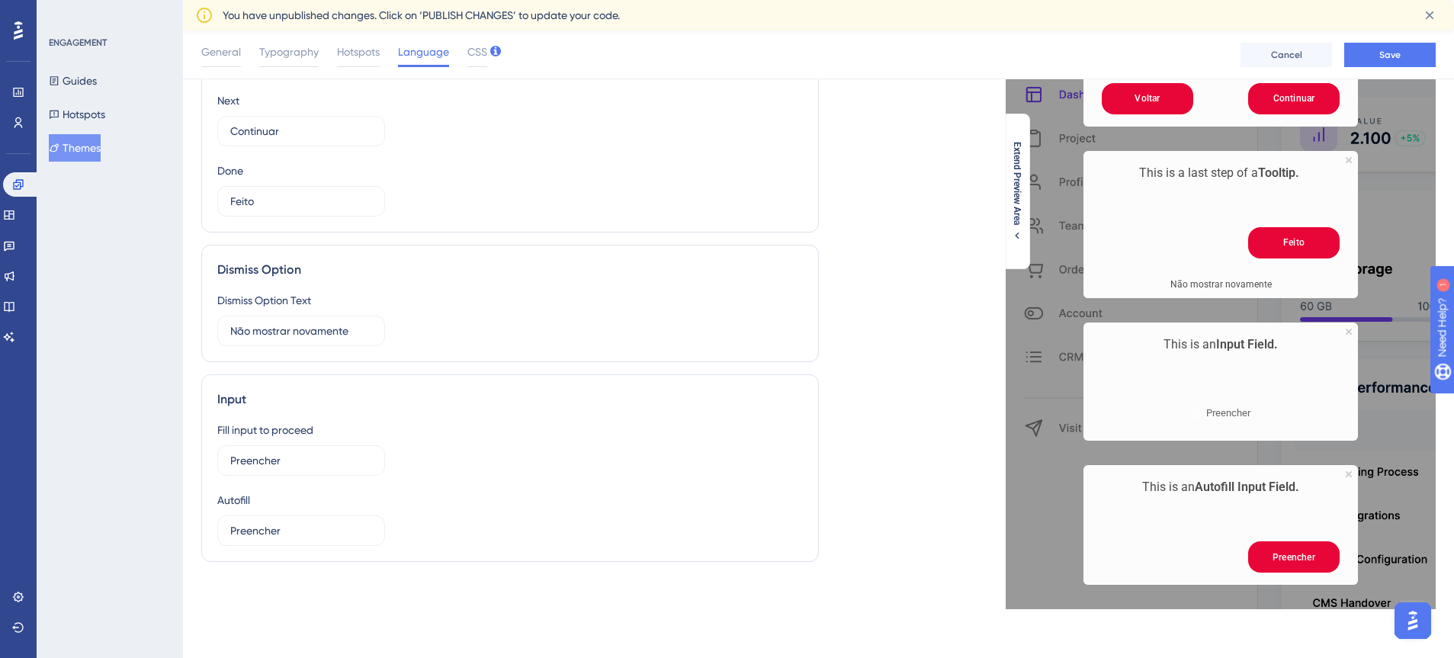
click at [1228, 495] on p "This is an Autofill Input Field." at bounding box center [1221, 487] width 250 height 20
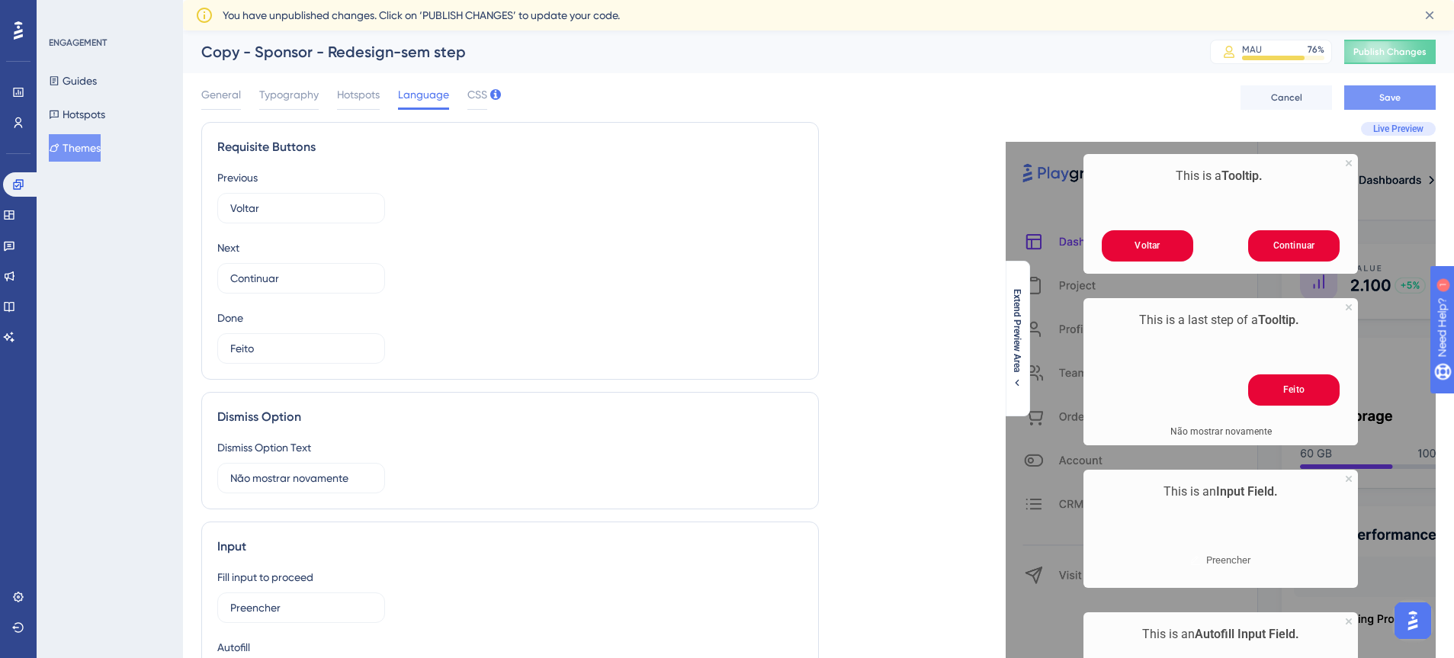
scroll to position [2, 0]
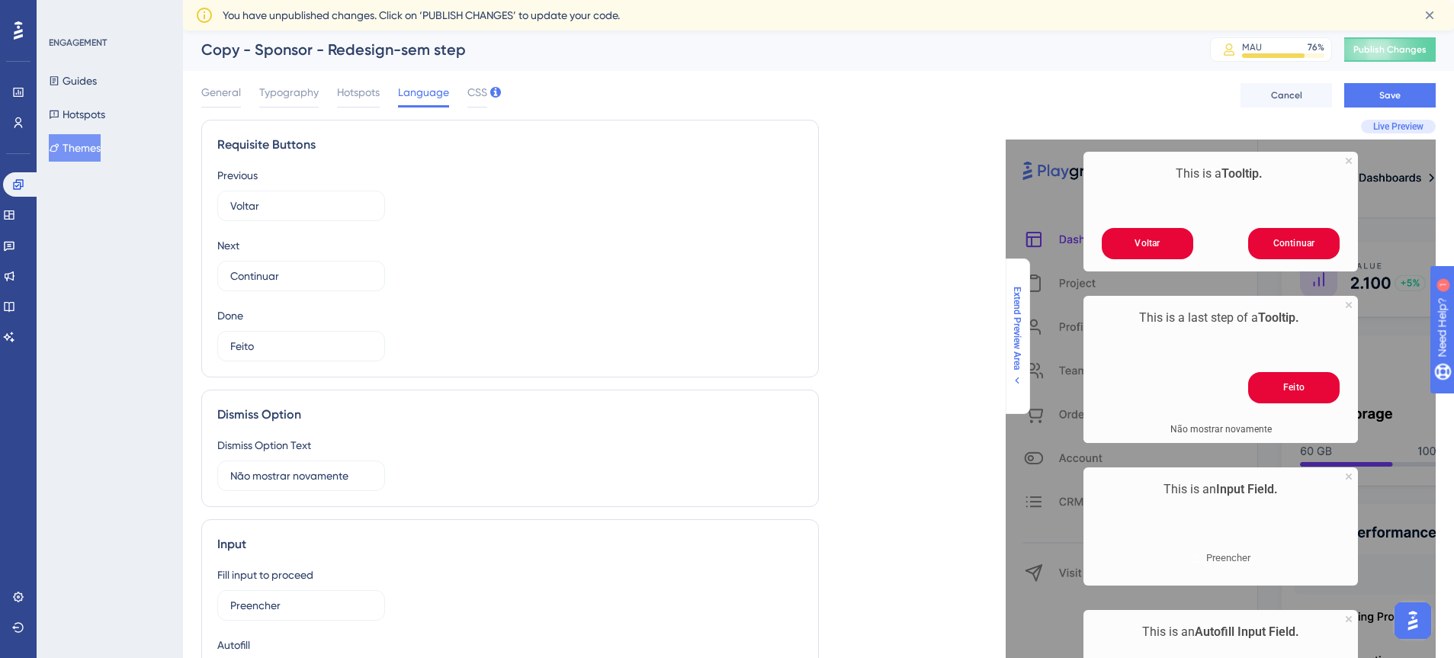
click at [1021, 352] on span "Extend Preview Area" at bounding box center [1017, 327] width 12 height 83
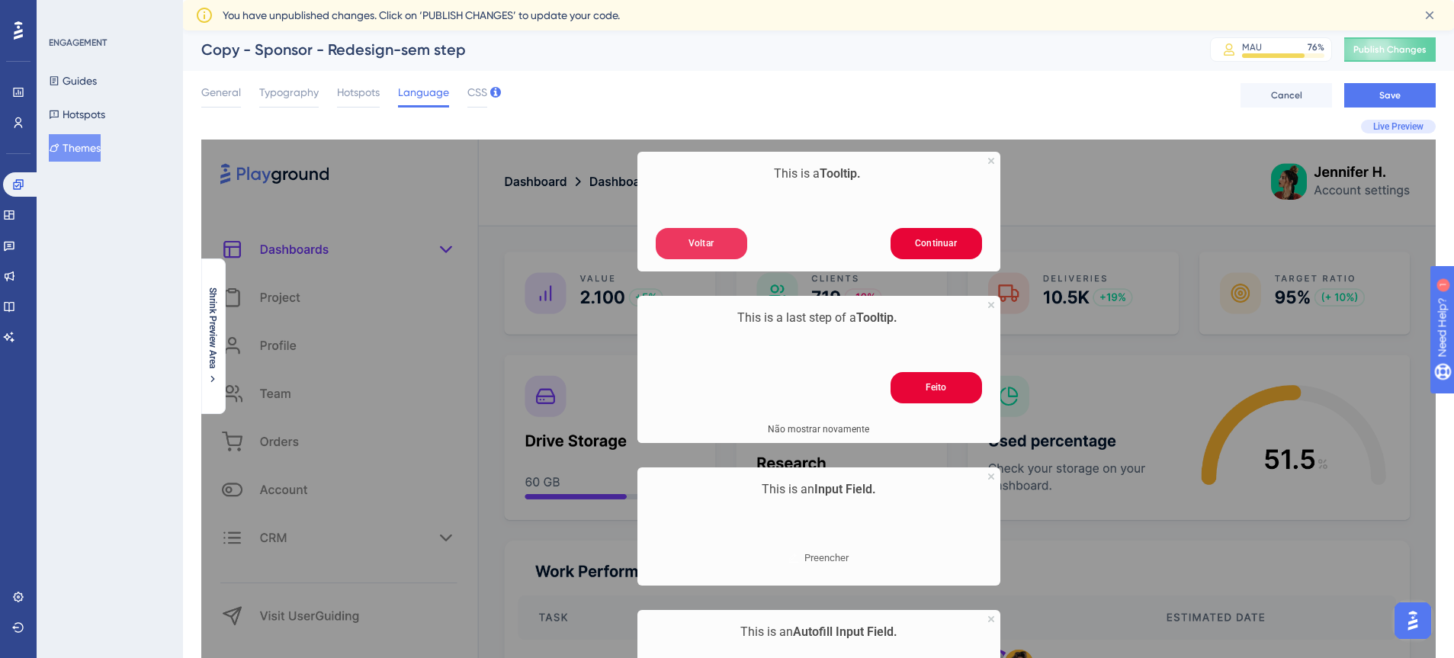
click at [707, 246] on button "Voltar" at bounding box center [702, 243] width 92 height 31
click at [935, 242] on button "Continuar" at bounding box center [937, 243] width 92 height 31
click at [943, 393] on button "Feito" at bounding box center [937, 387] width 92 height 31
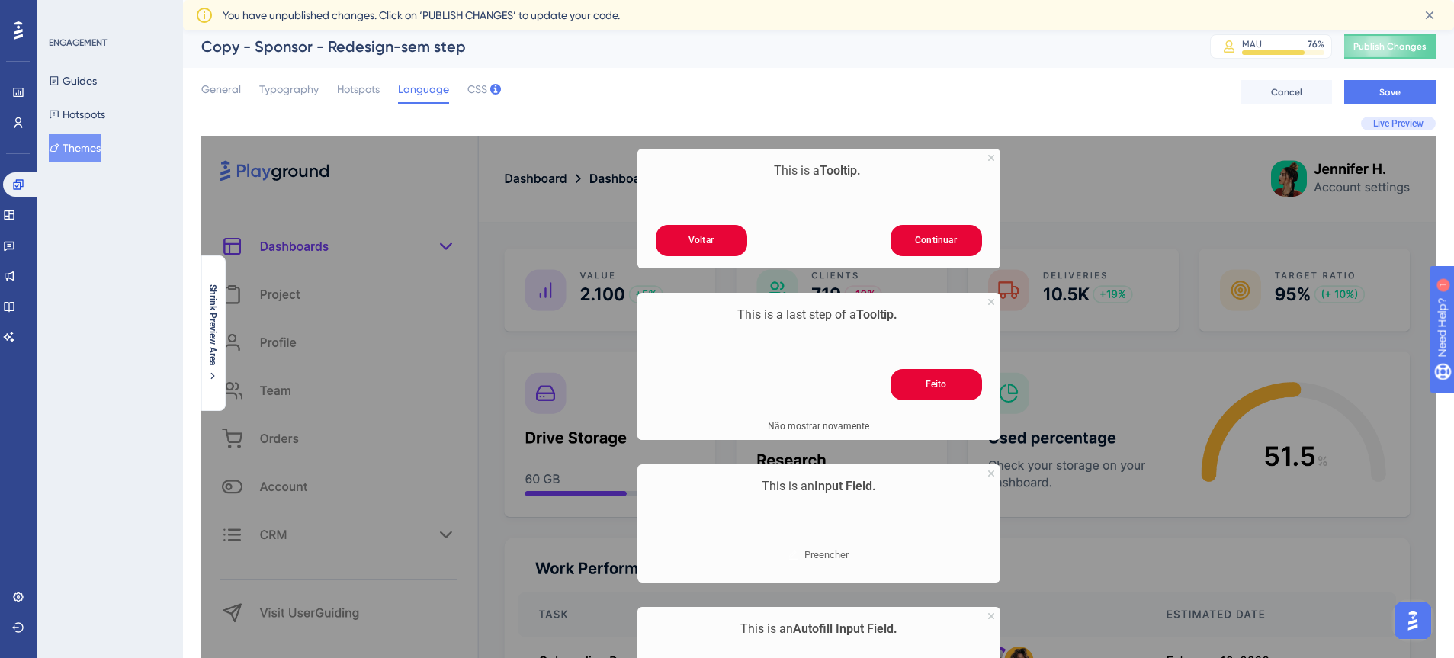
scroll to position [98, 0]
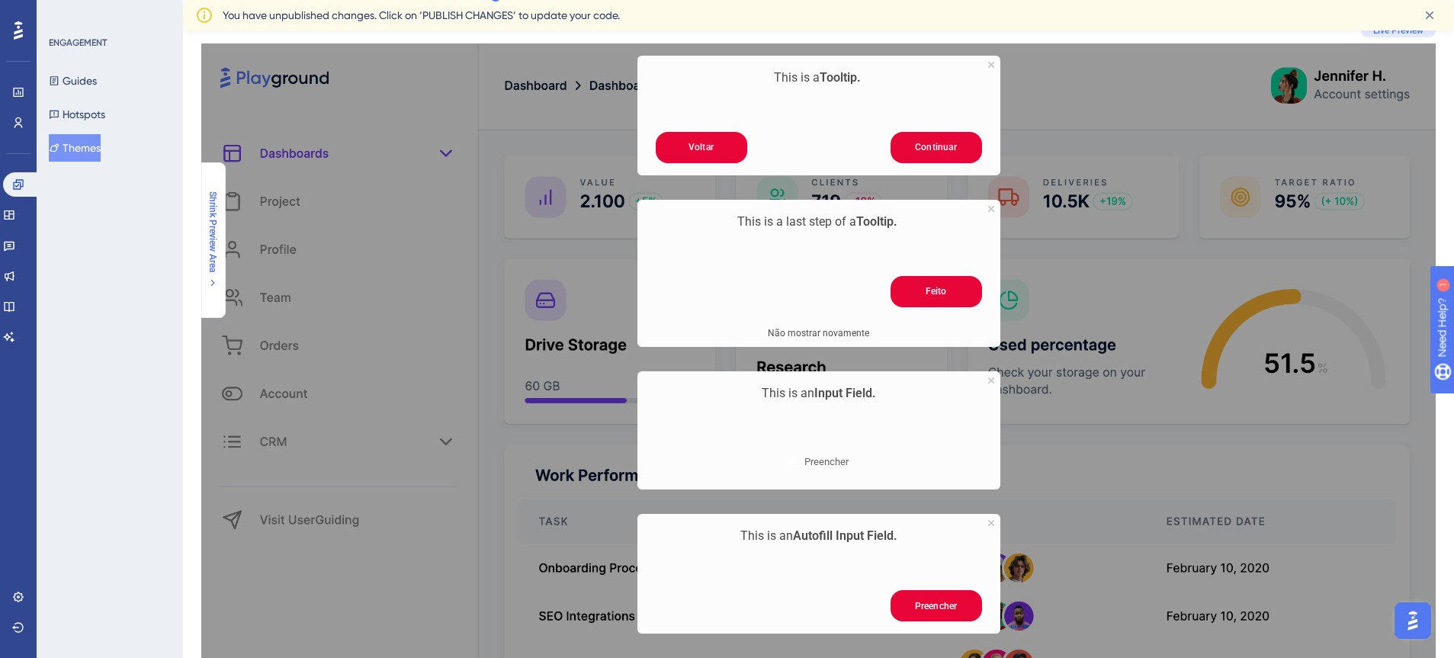
click at [216, 261] on span "Shrink Preview Area" at bounding box center [213, 231] width 12 height 81
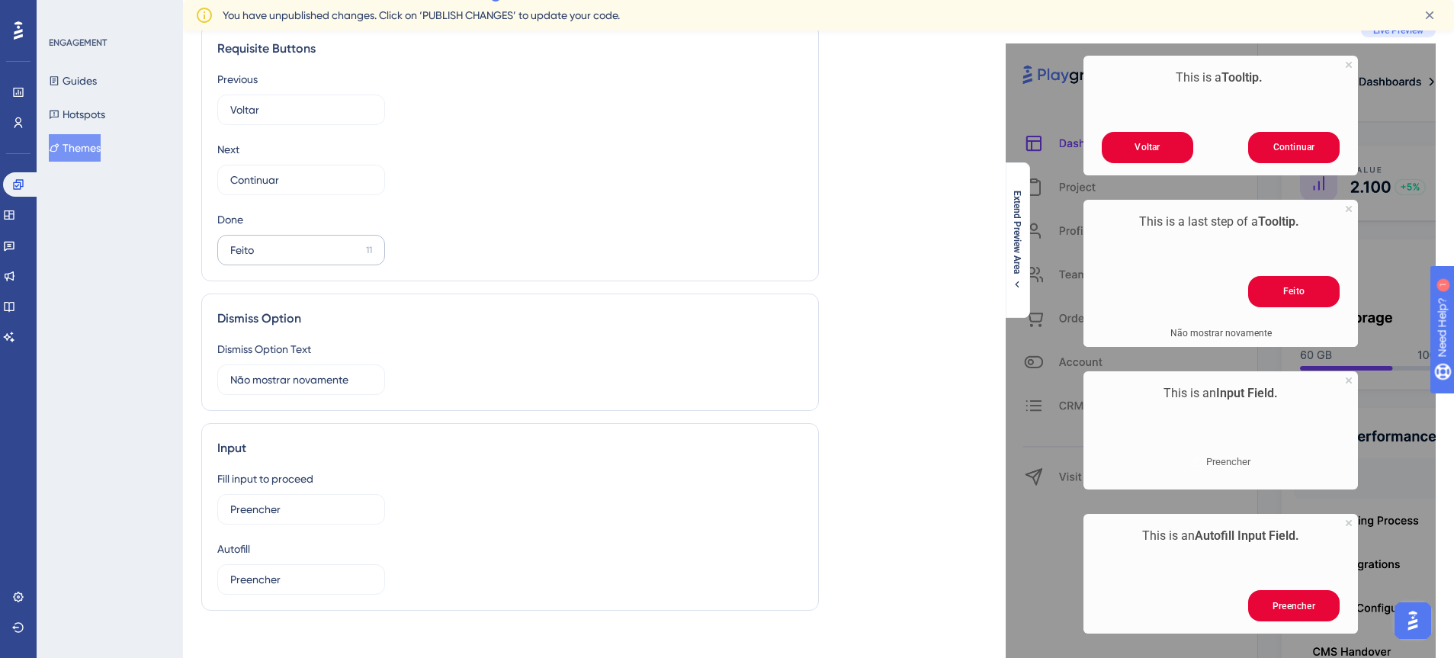
scroll to position [0, 0]
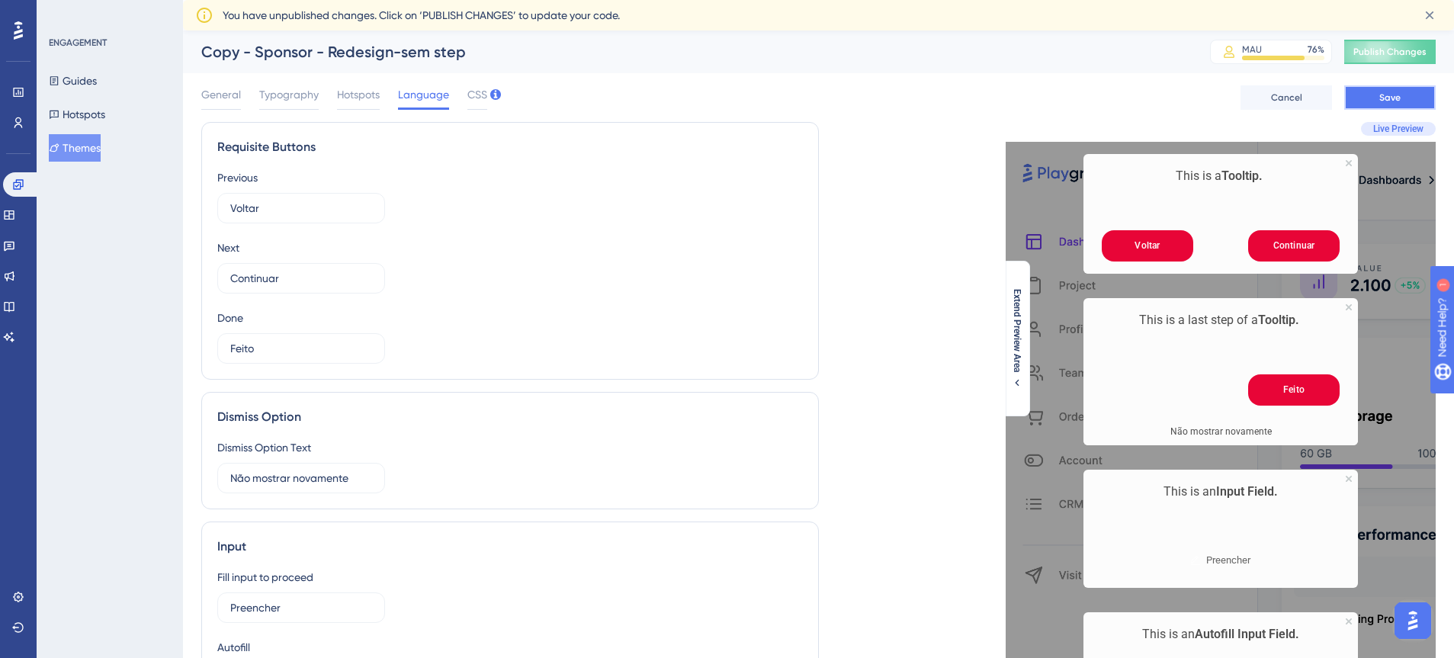
click at [1382, 95] on span "Save" at bounding box center [1389, 98] width 21 height 12
click at [97, 82] on button "Guides" at bounding box center [73, 80] width 48 height 27
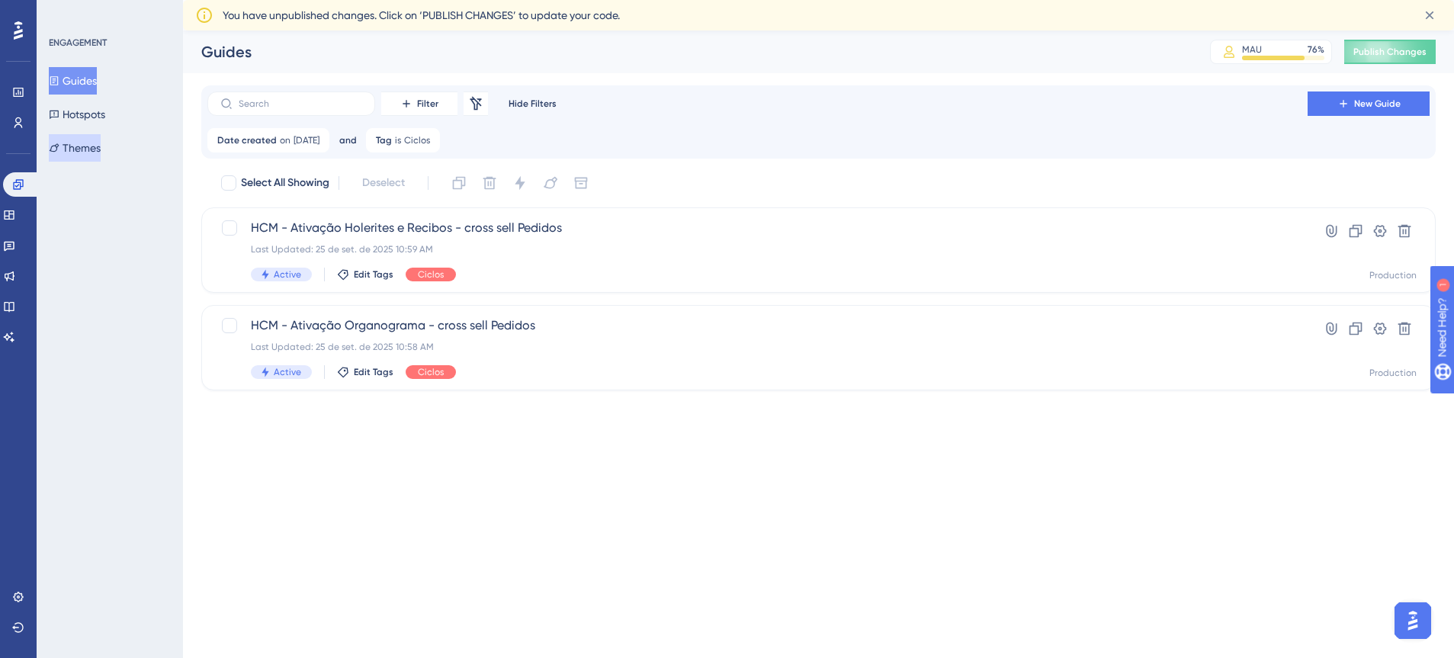
click at [95, 151] on button "Themes" at bounding box center [75, 147] width 52 height 27
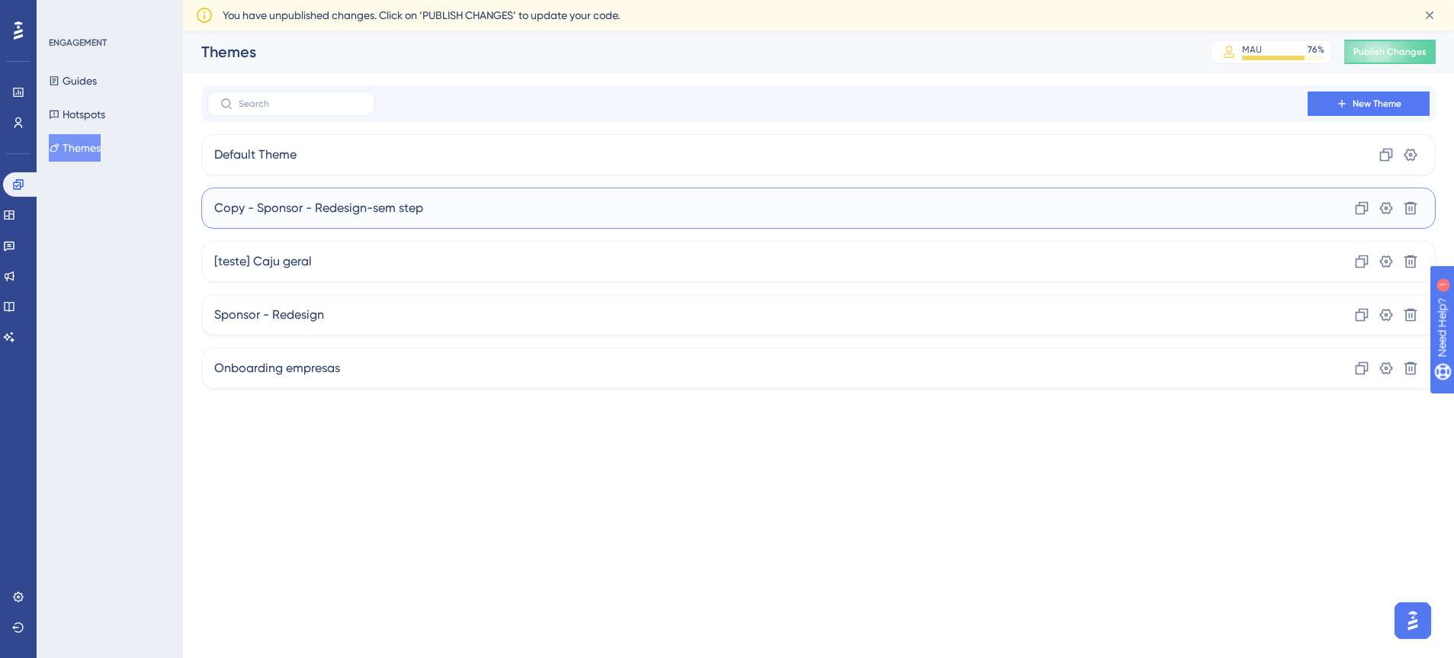
click at [498, 211] on div "Copy - Sponsor - Redesign-sem step Clone Settings Delete" at bounding box center [818, 208] width 1235 height 41
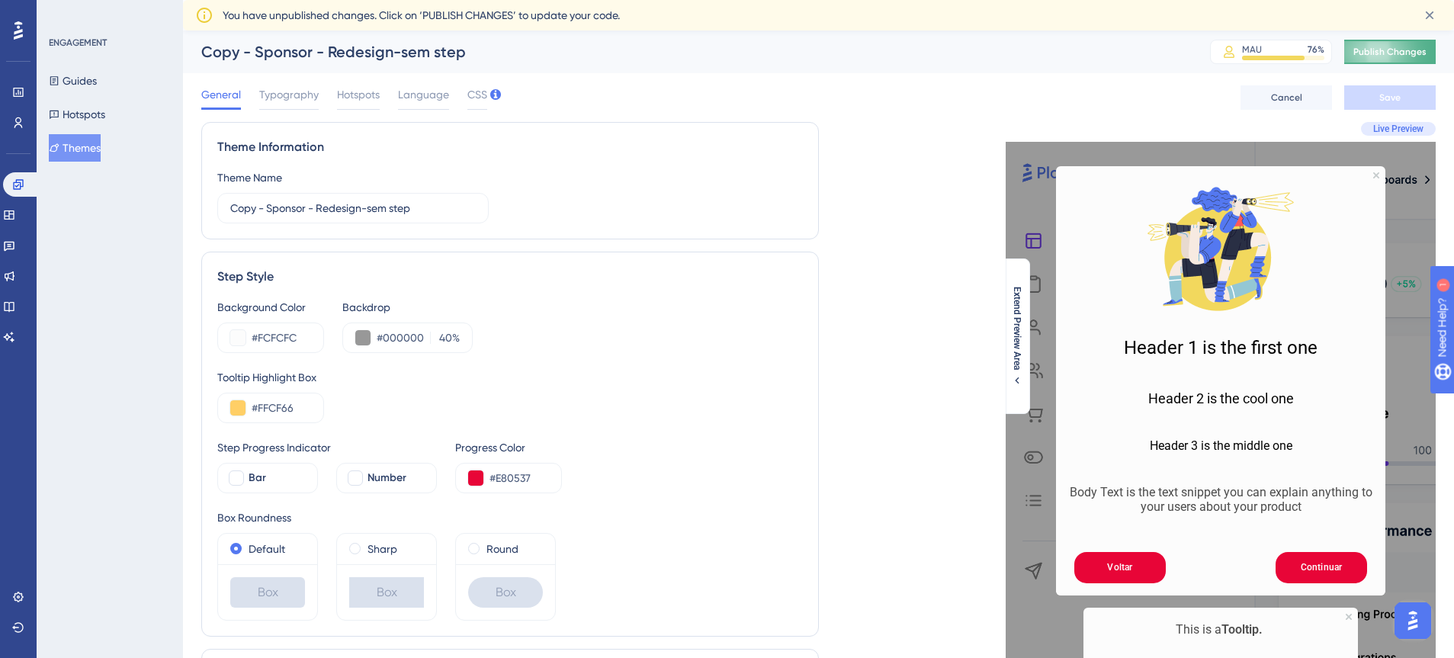
click at [1382, 58] on button "Publish Changes" at bounding box center [1390, 52] width 92 height 24
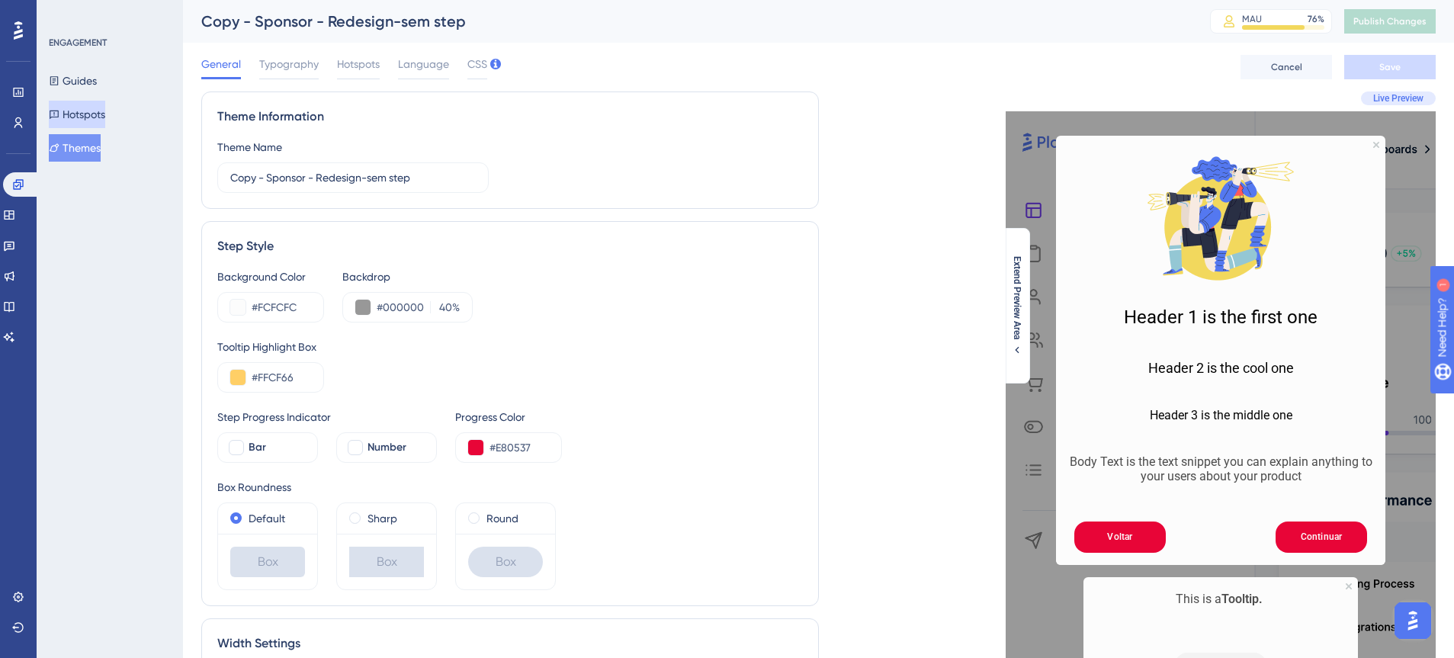
click at [105, 114] on button "Hotspots" at bounding box center [77, 114] width 56 height 27
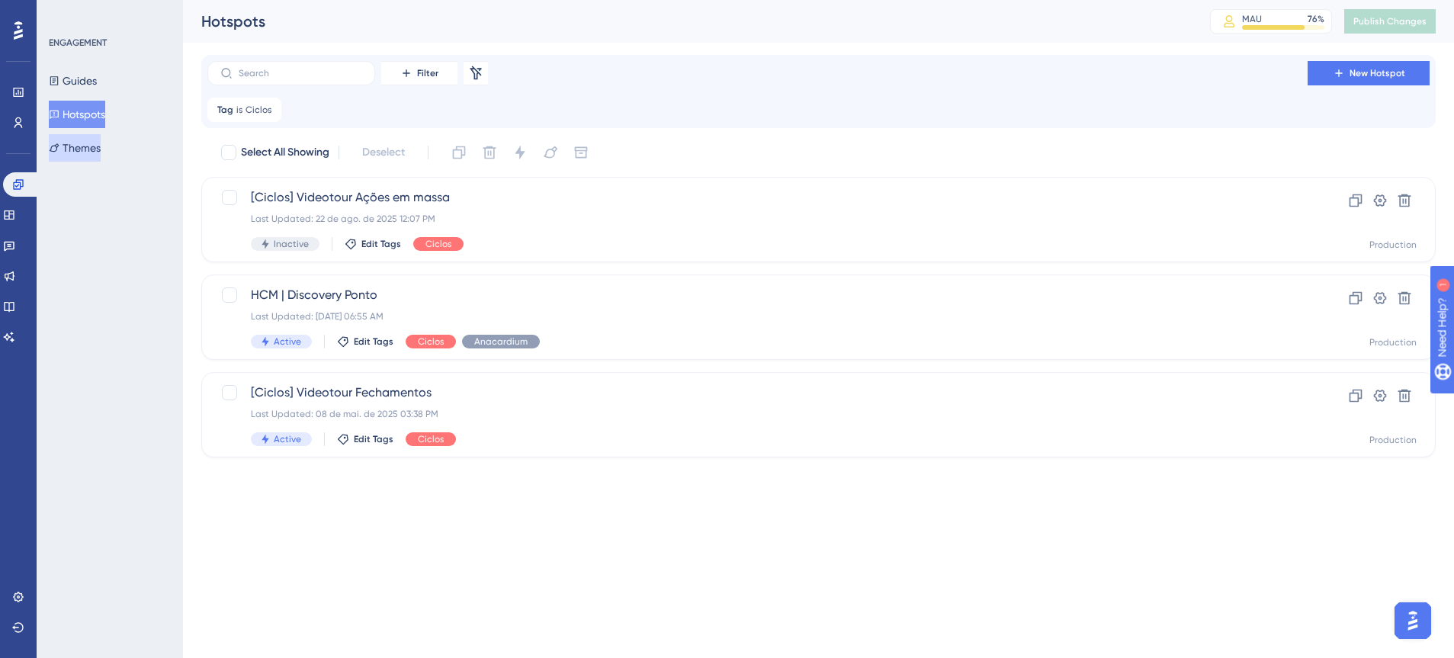
click at [90, 138] on button "Themes" at bounding box center [75, 147] width 52 height 27
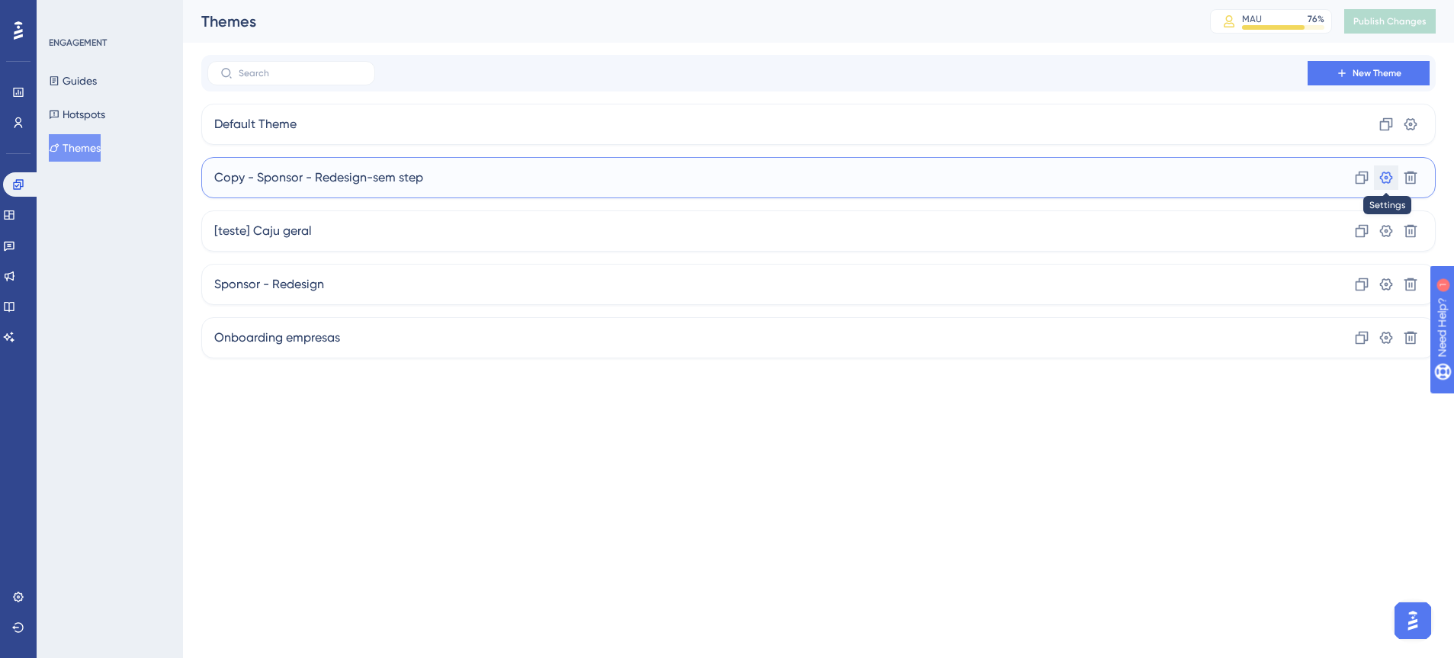
click at [1390, 178] on icon at bounding box center [1386, 177] width 15 height 15
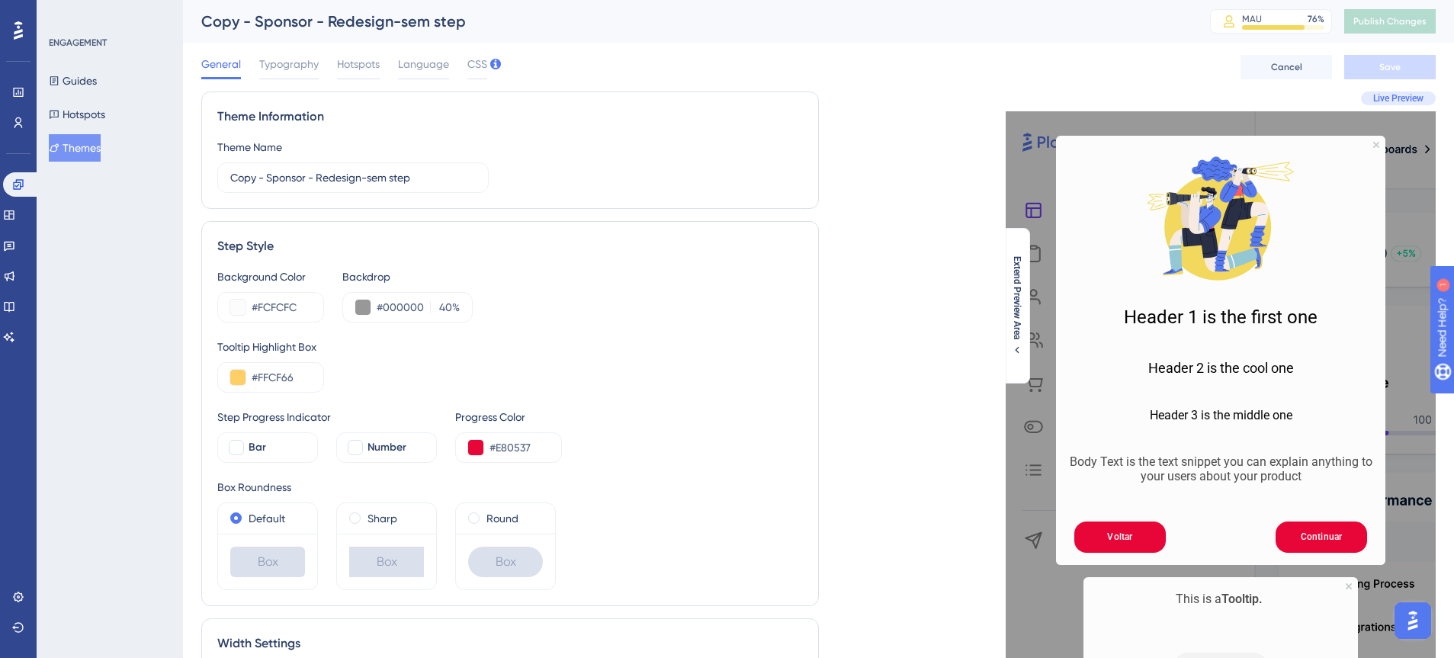
click at [91, 155] on button "Themes" at bounding box center [75, 147] width 52 height 27
